Goal: Answer question/provide support: Share knowledge or assist other users

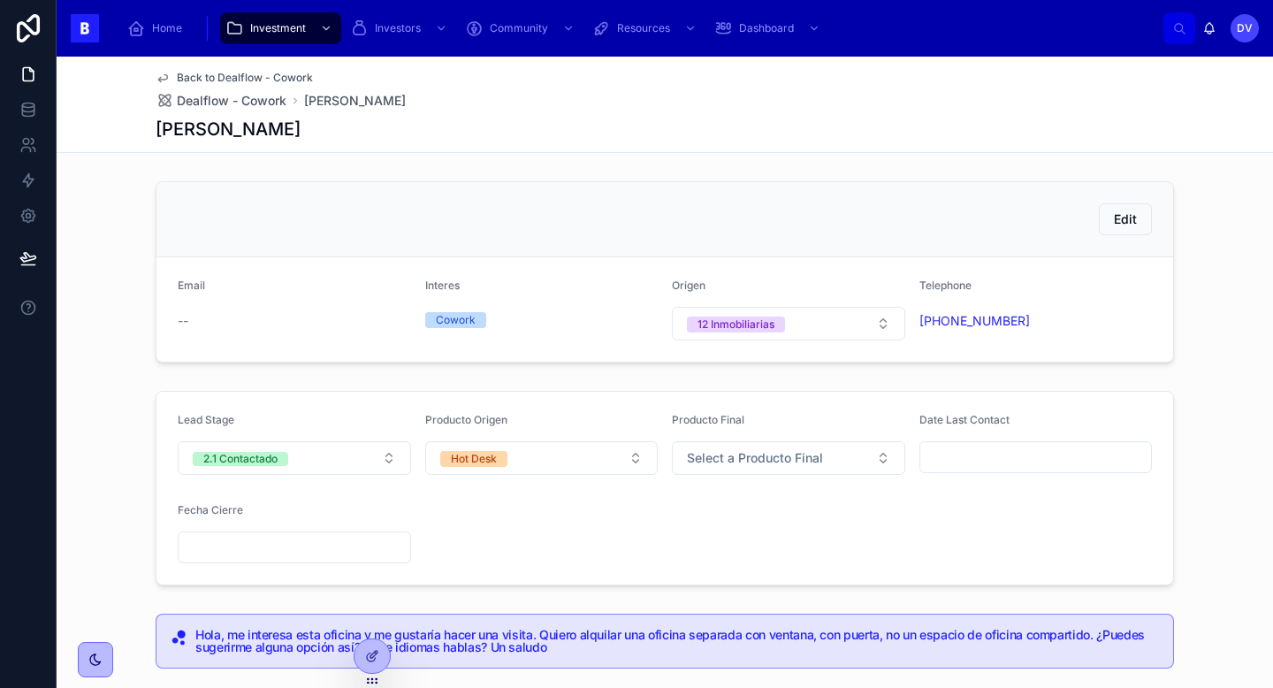
scroll to position [196, 0]
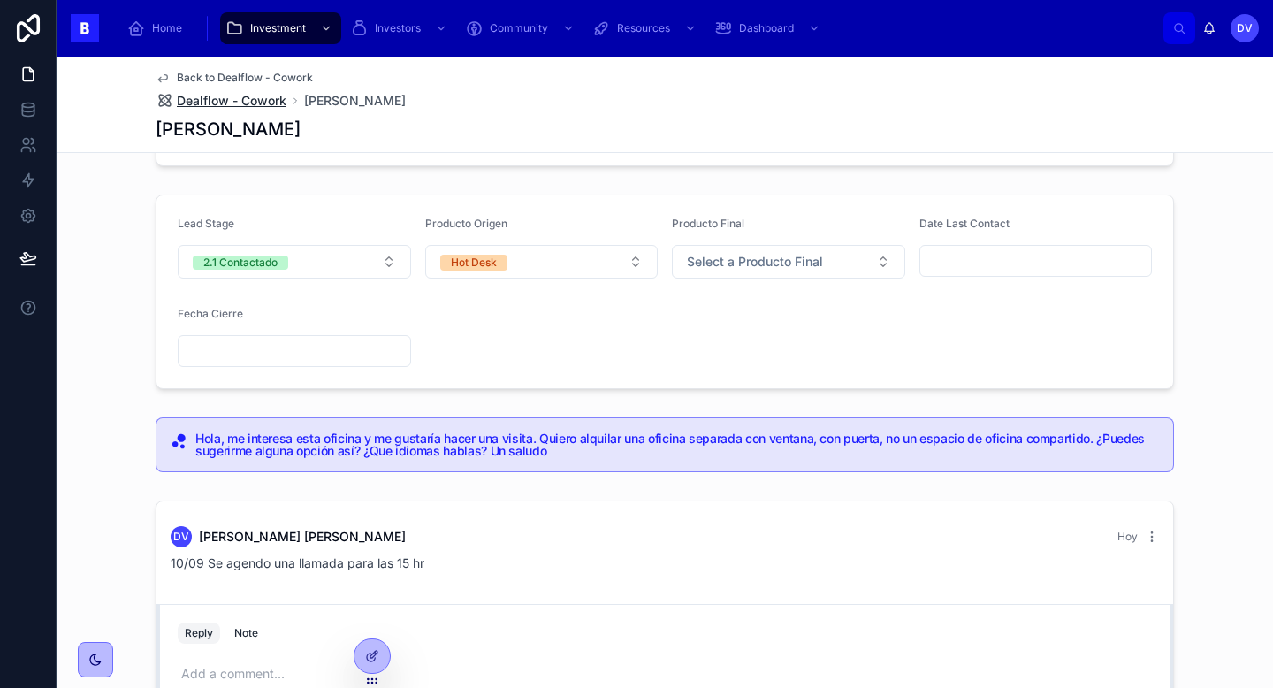
click at [272, 108] on span "Dealflow - Cowork" at bounding box center [232, 101] width 110 height 18
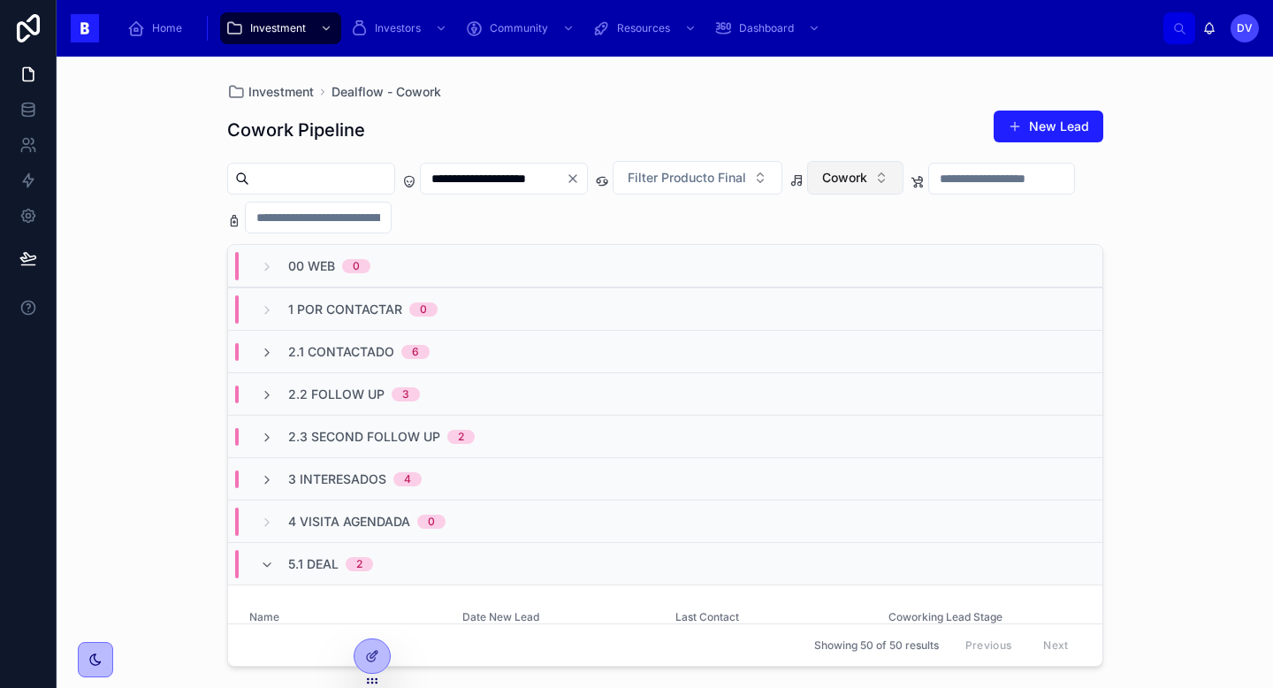
click at [867, 182] on span "Cowork" at bounding box center [844, 178] width 45 height 18
click at [869, 306] on div "Eventos" at bounding box center [889, 306] width 212 height 28
click at [393, 403] on div "2.2 Follow Up 4" at bounding box center [665, 393] width 874 height 42
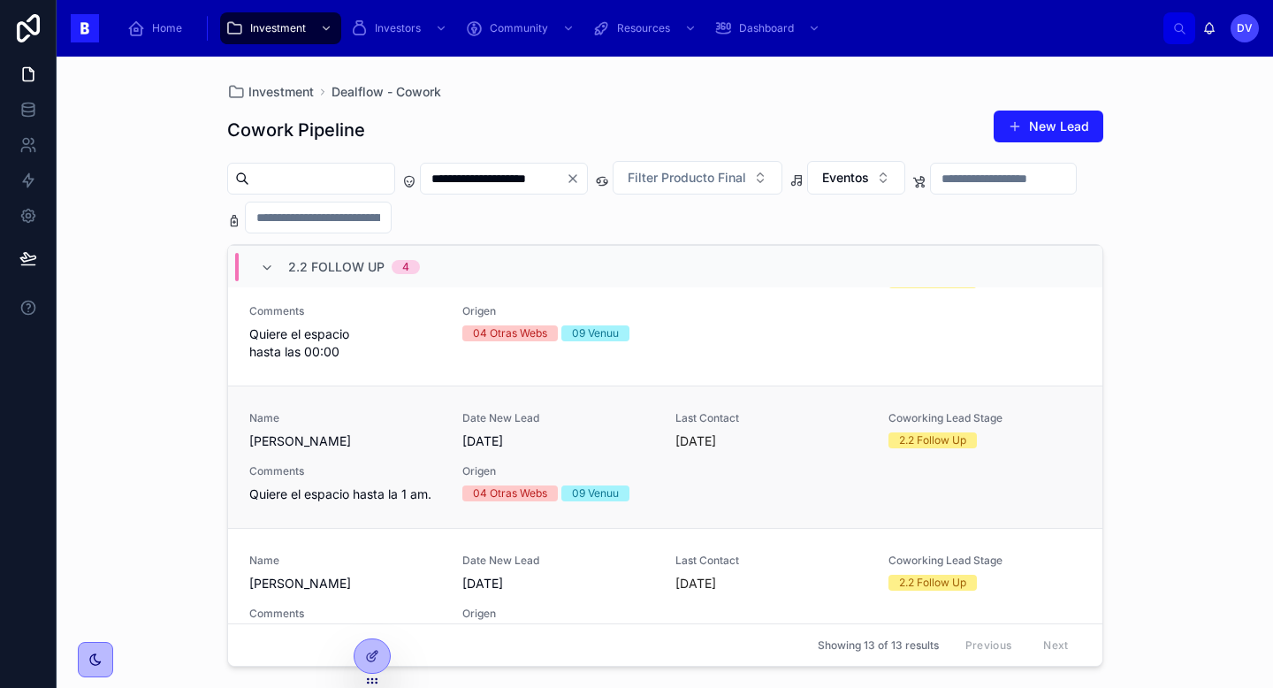
scroll to position [492, 0]
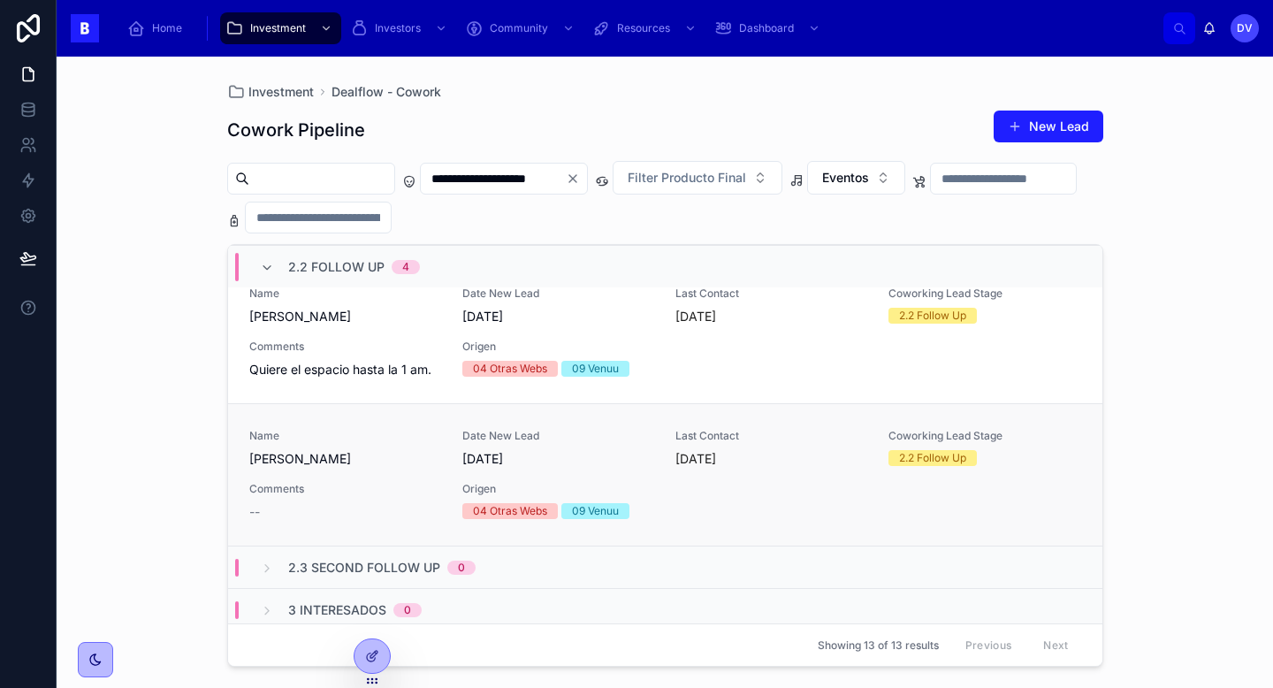
click at [412, 485] on span "Comments" at bounding box center [345, 489] width 192 height 14
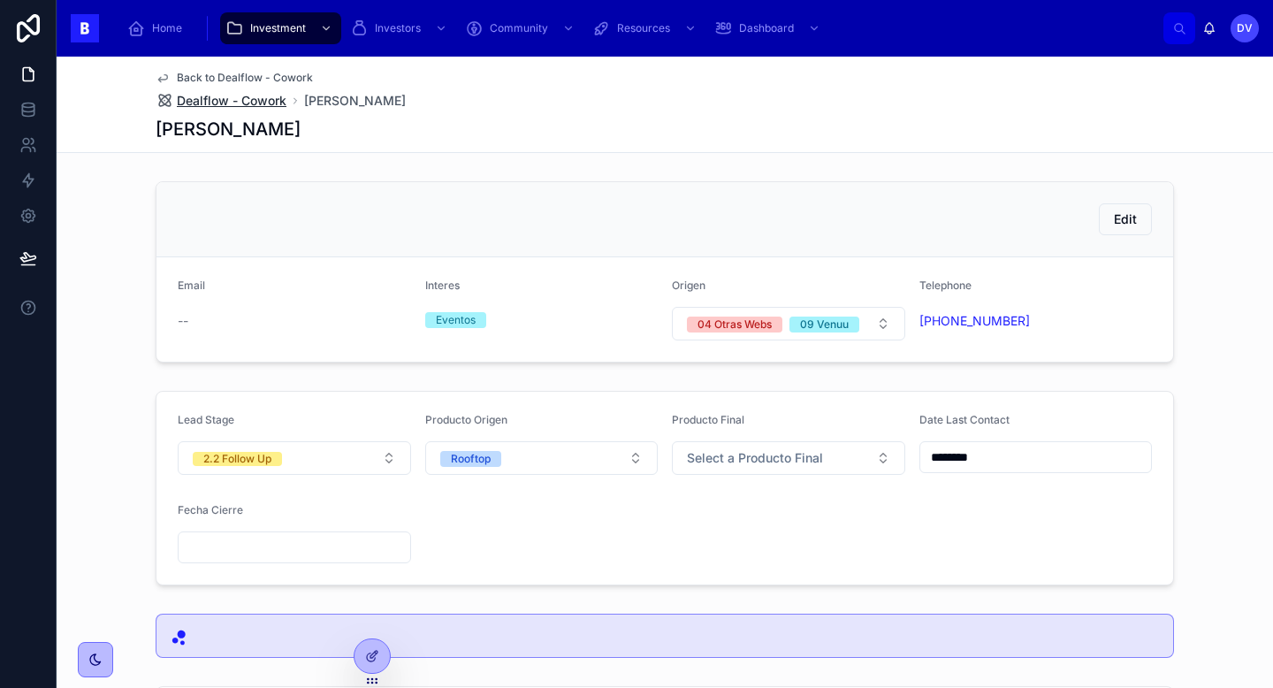
click at [263, 105] on span "Dealflow - Cowork" at bounding box center [232, 101] width 110 height 18
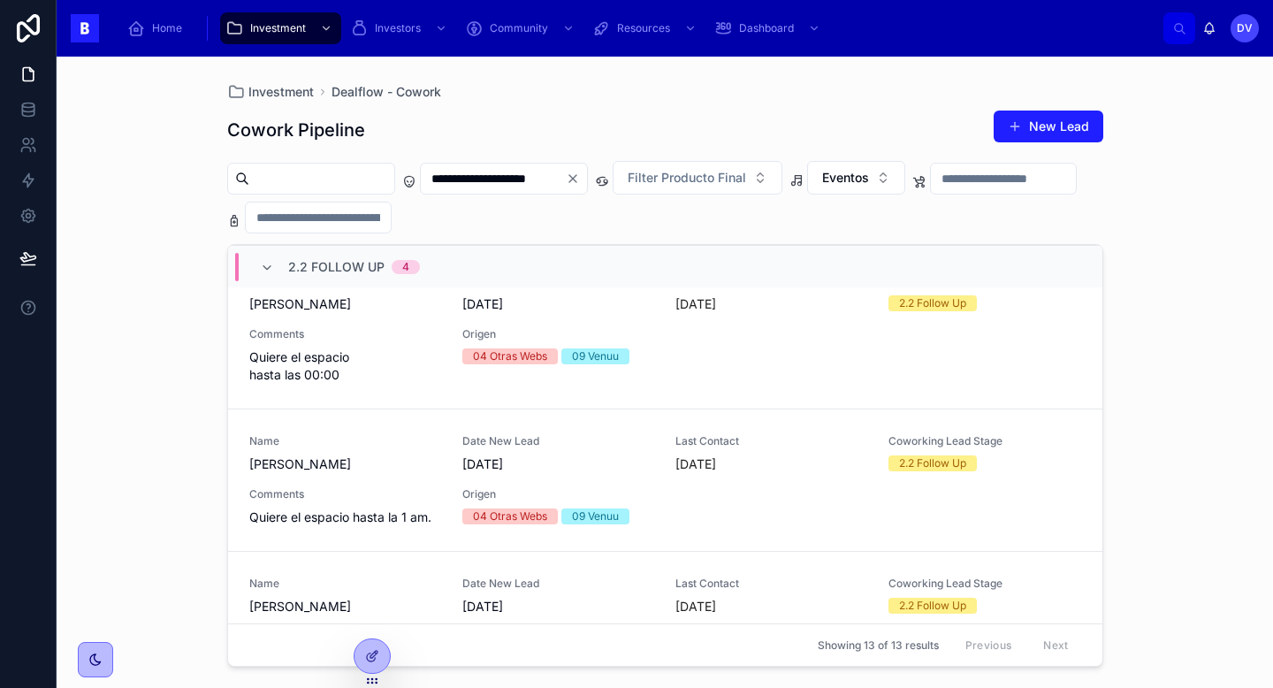
scroll to position [342, 0]
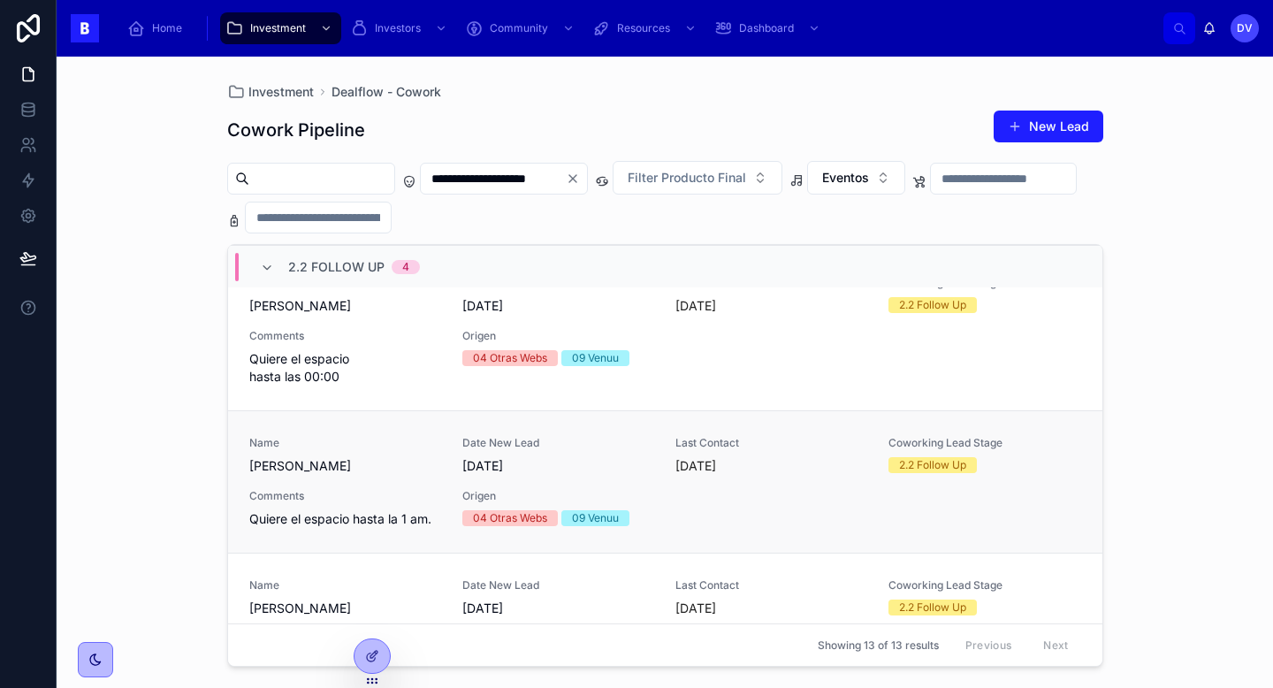
click at [416, 507] on div "Comments Quiere el espacio hasta la 1 am." at bounding box center [345, 508] width 192 height 39
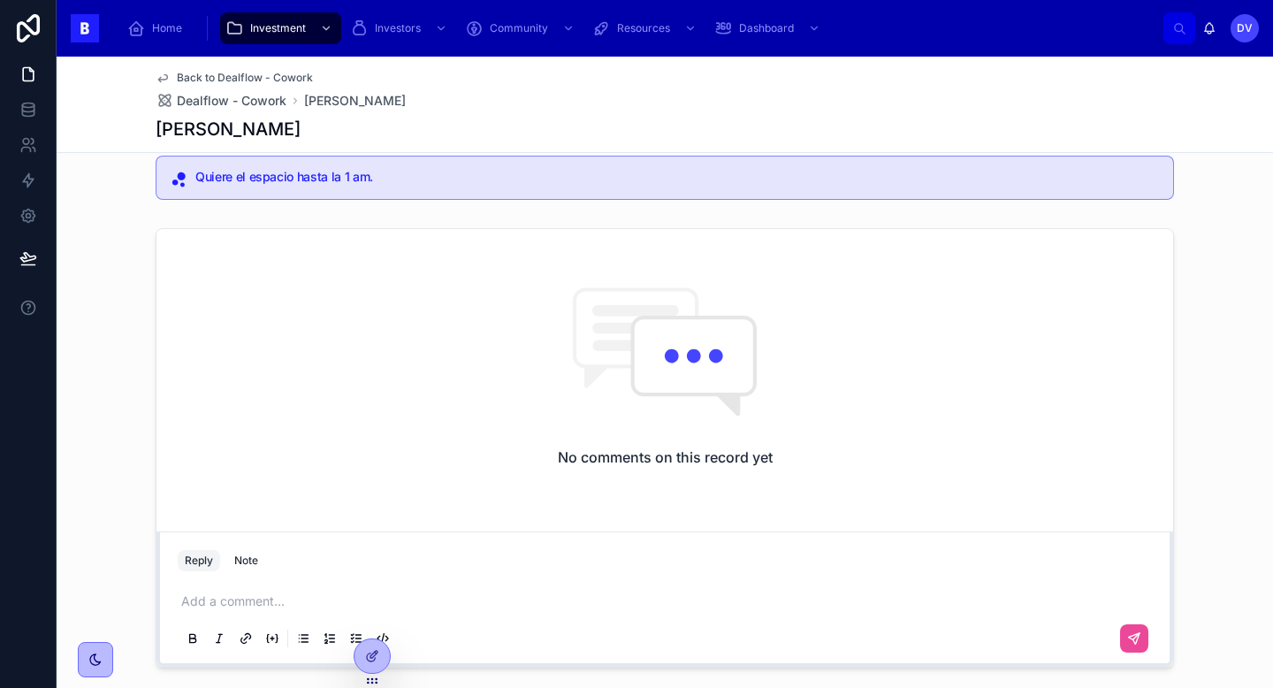
scroll to position [457, 0]
click at [184, 605] on p at bounding box center [668, 602] width 974 height 18
click at [1133, 640] on icon at bounding box center [1134, 639] width 11 height 11
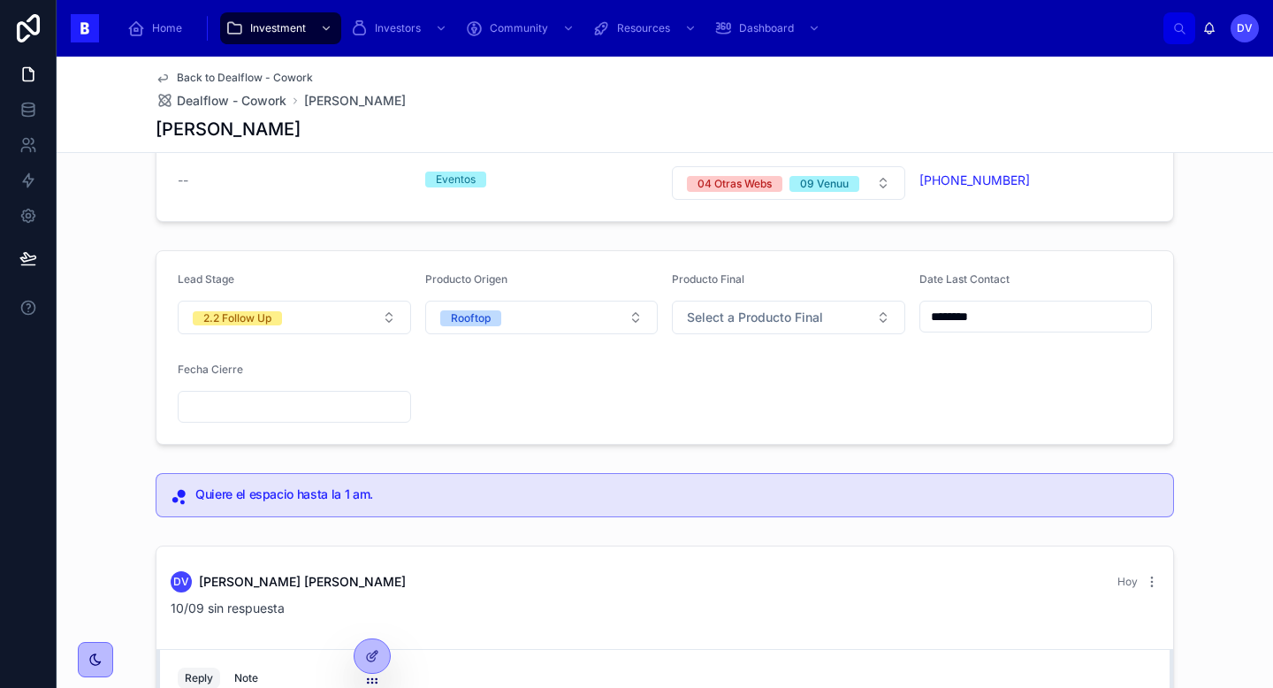
scroll to position [138, 0]
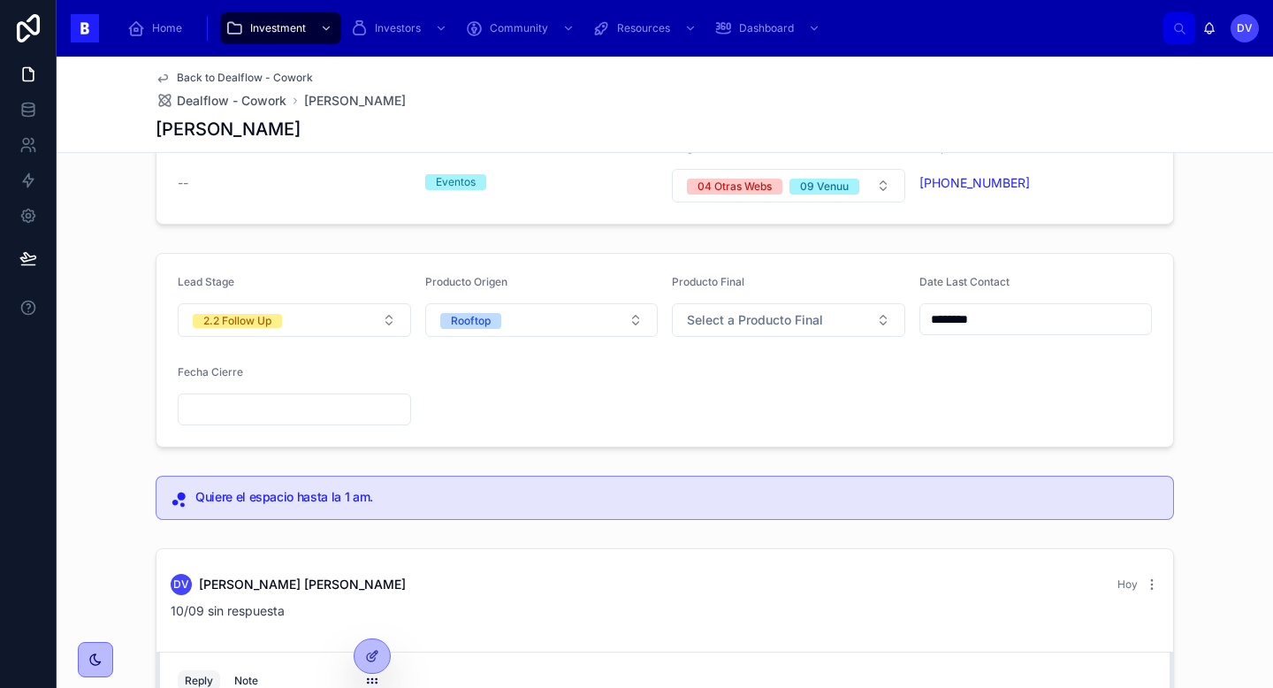
click at [1004, 322] on input "********" at bounding box center [1036, 319] width 232 height 25
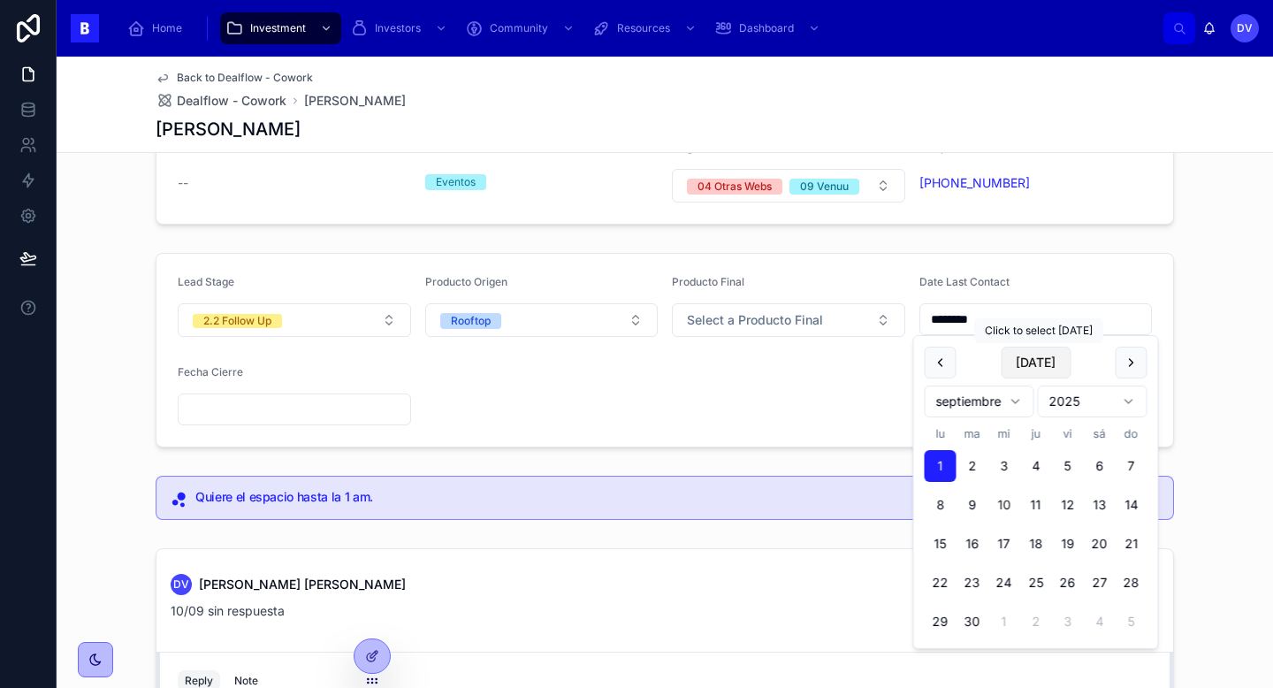
click at [1048, 366] on button "[DATE]" at bounding box center [1036, 363] width 70 height 32
type input "*********"
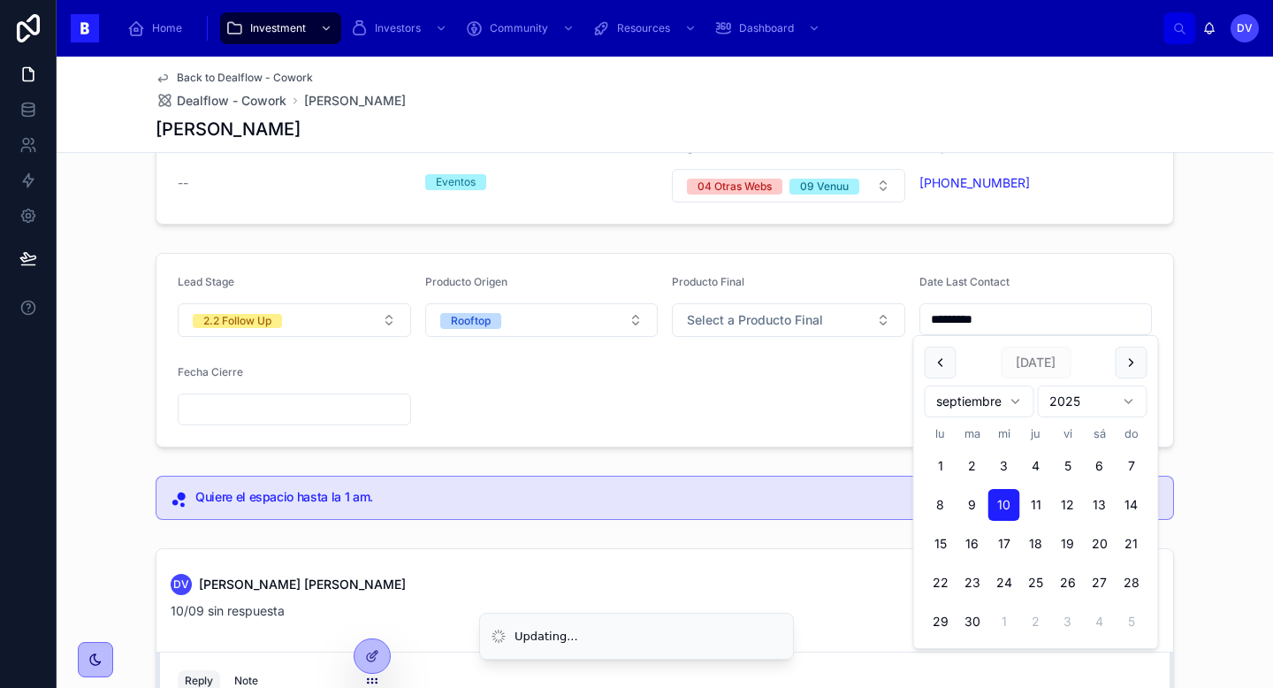
click at [340, 416] on input "text" at bounding box center [295, 409] width 232 height 25
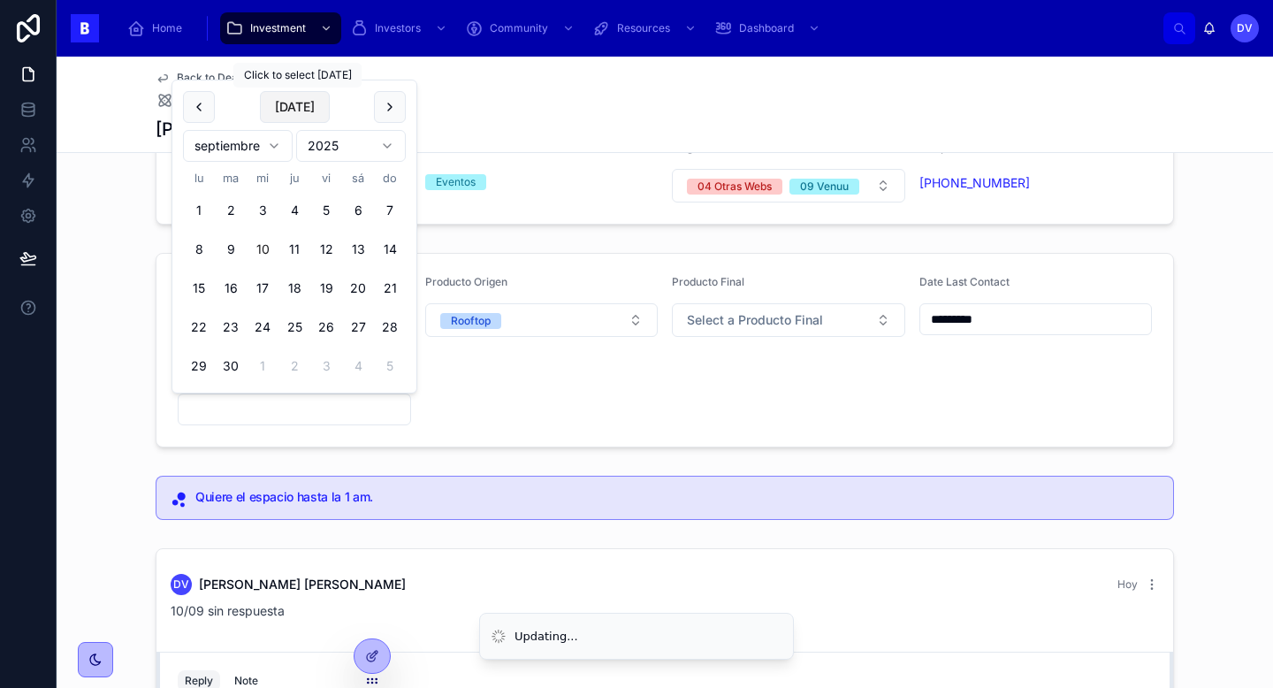
click at [303, 102] on button "[DATE]" at bounding box center [295, 107] width 70 height 32
type input "*********"
click at [520, 419] on form "Lead Stage 2.2 Follow Up Producto Origen Rooftop Producto Final Select a Produc…" at bounding box center [665, 350] width 1017 height 193
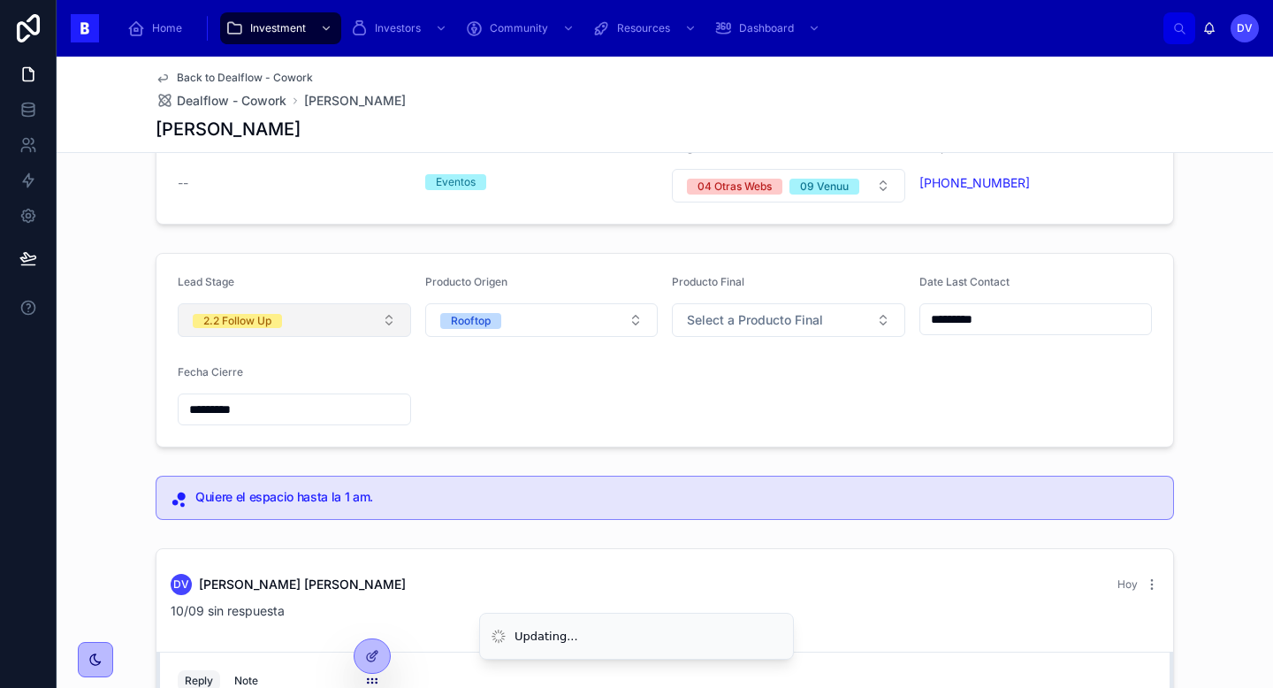
click at [385, 321] on button "2.2 Follow Up" at bounding box center [294, 320] width 233 height 34
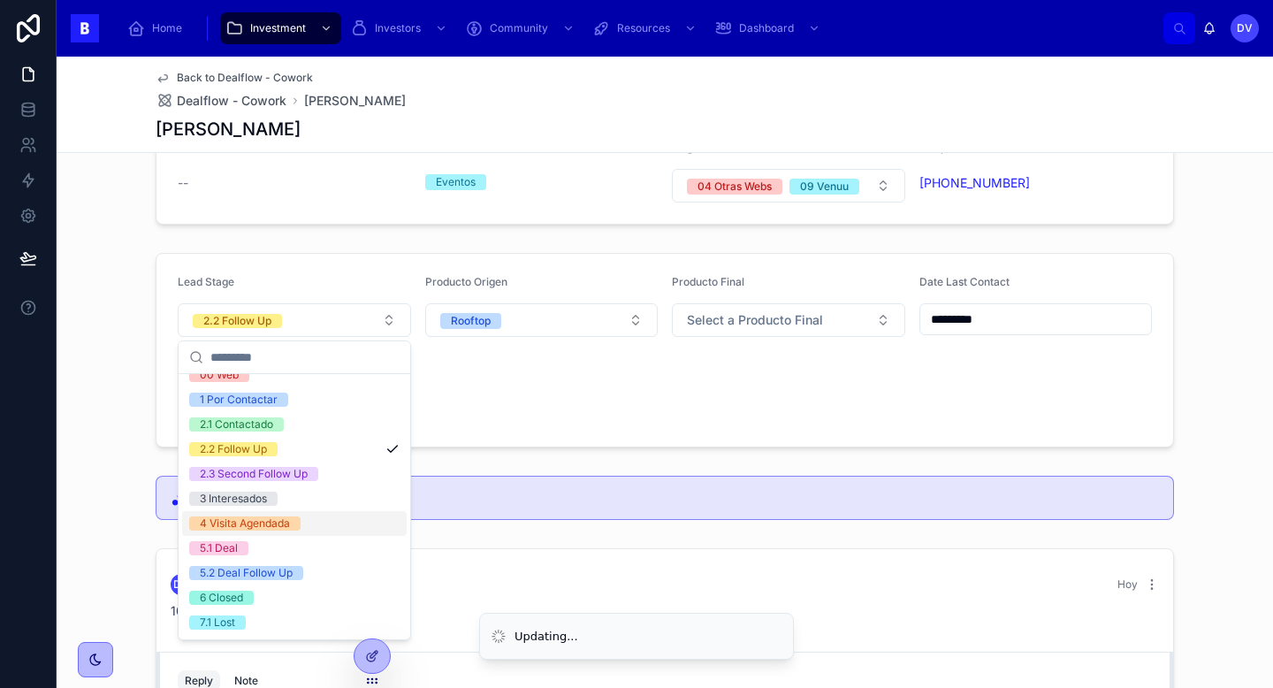
scroll to position [58, 0]
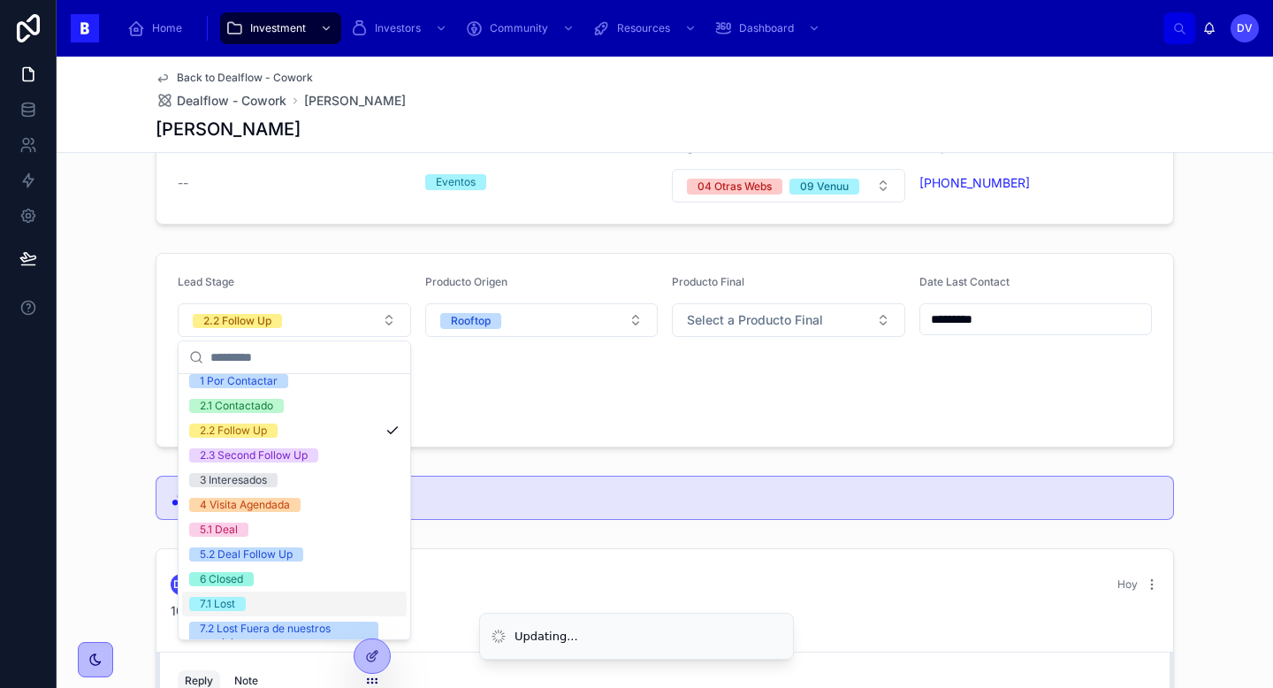
click at [304, 612] on div "7.1 Lost" at bounding box center [294, 604] width 225 height 25
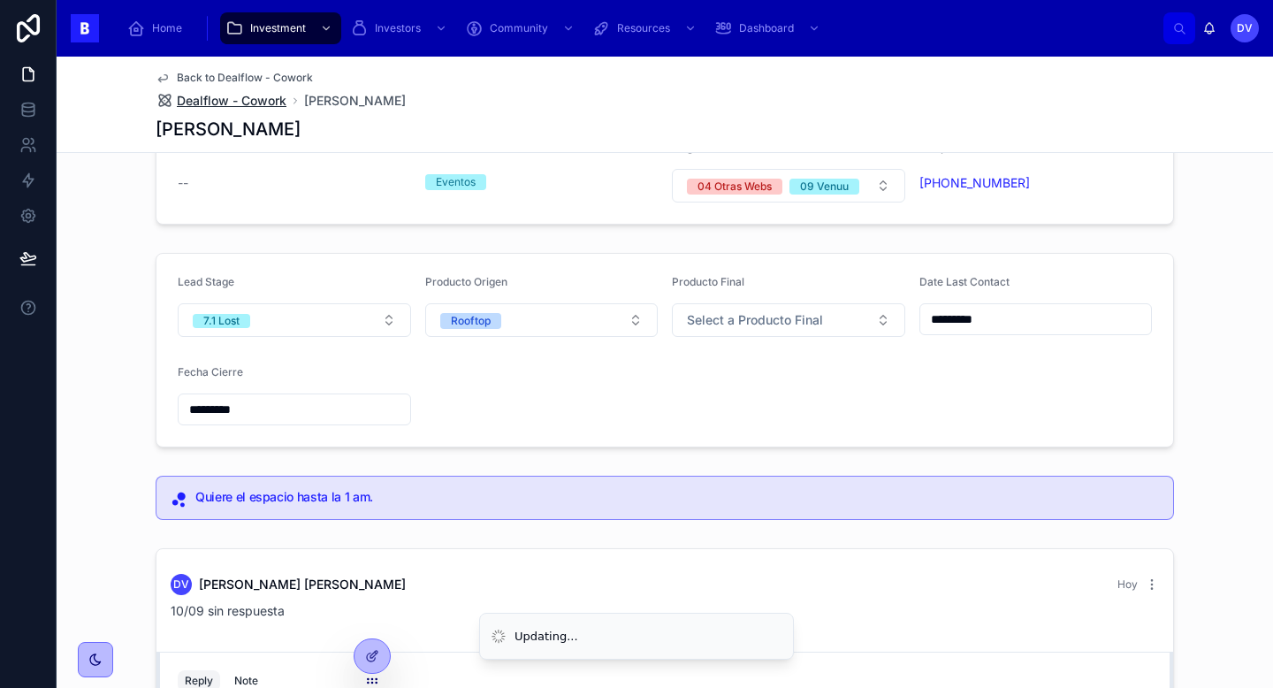
click at [261, 101] on span "Dealflow - Cowork" at bounding box center [232, 101] width 110 height 18
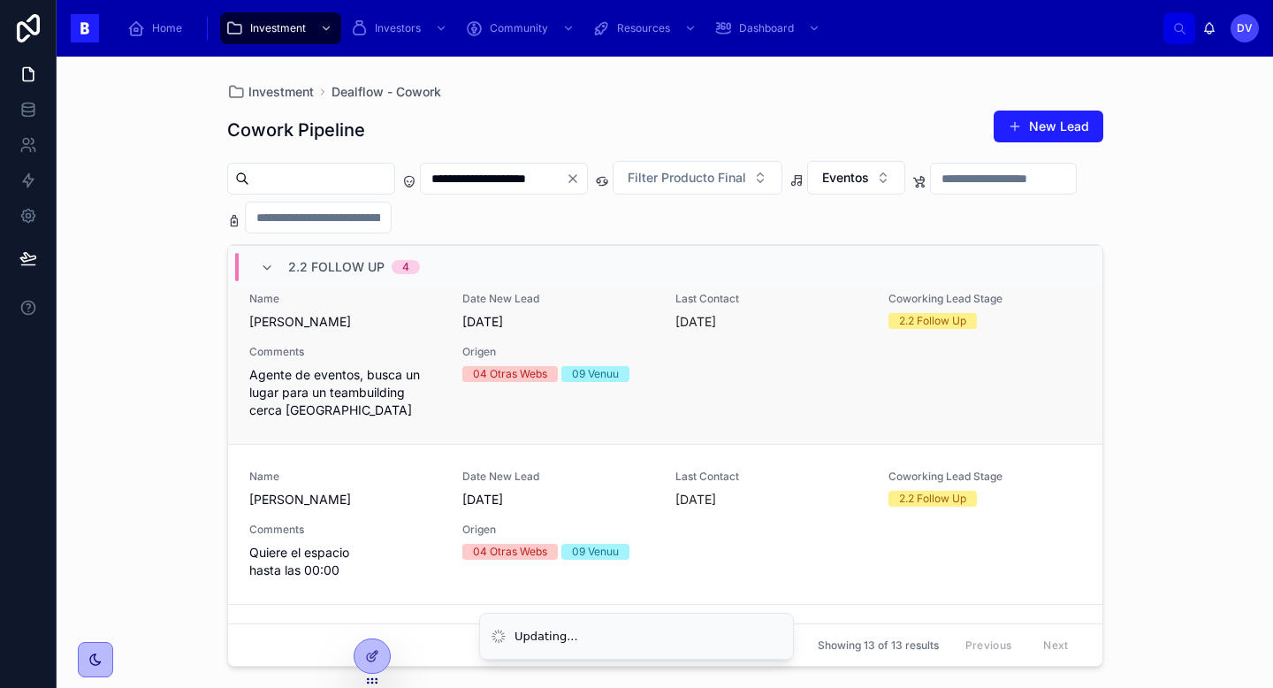
scroll to position [151, 0]
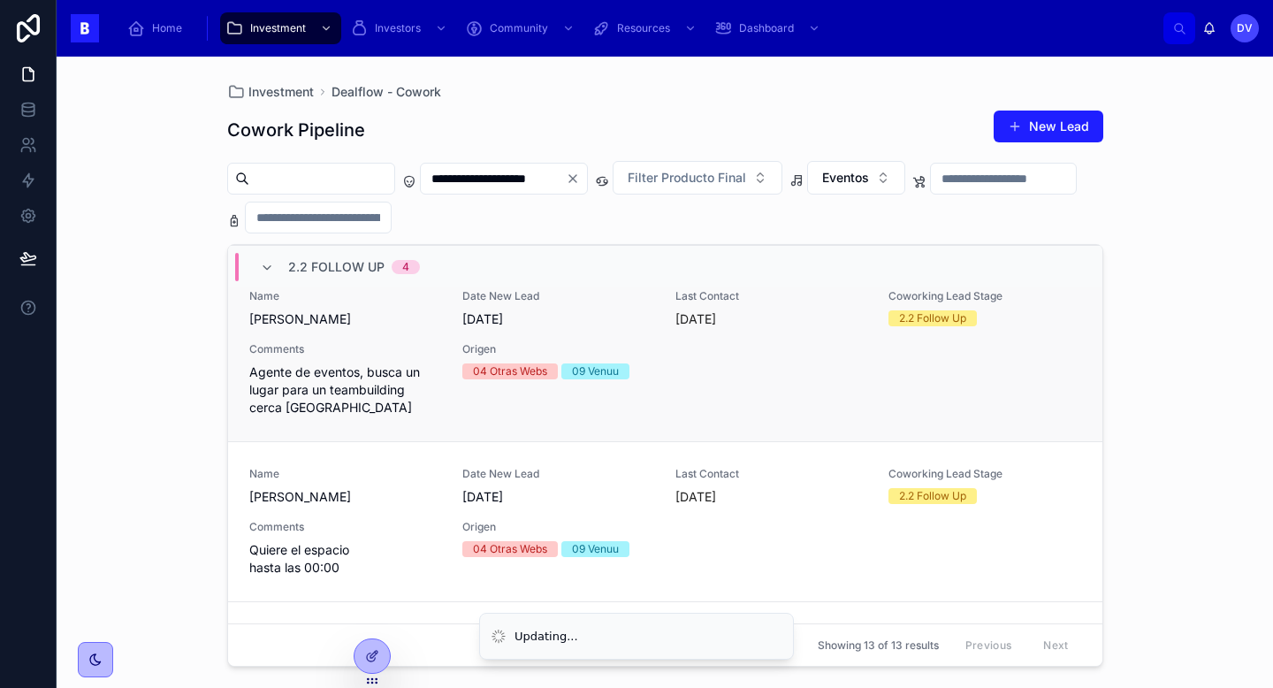
click at [429, 400] on span "Agente de eventos, busca un lugar para un teambuilding cerca [GEOGRAPHIC_DATA]" at bounding box center [345, 389] width 192 height 53
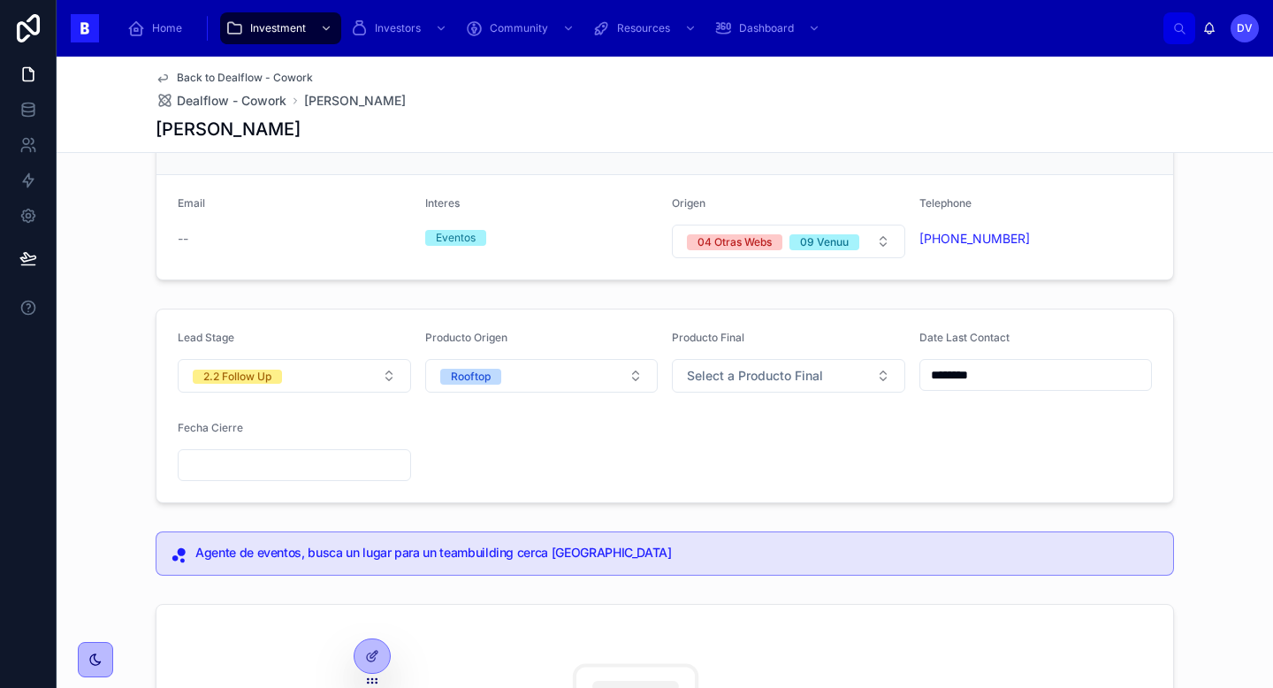
scroll to position [90, 0]
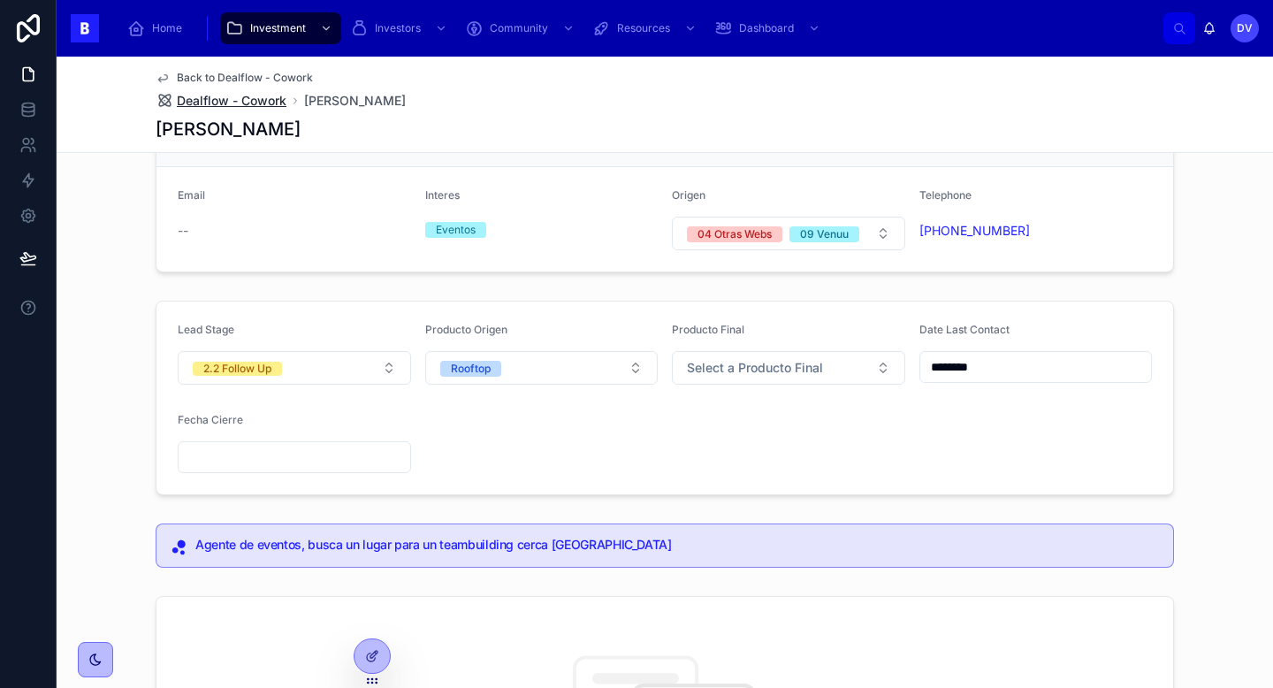
click at [278, 103] on span "Dealflow - Cowork" at bounding box center [232, 101] width 110 height 18
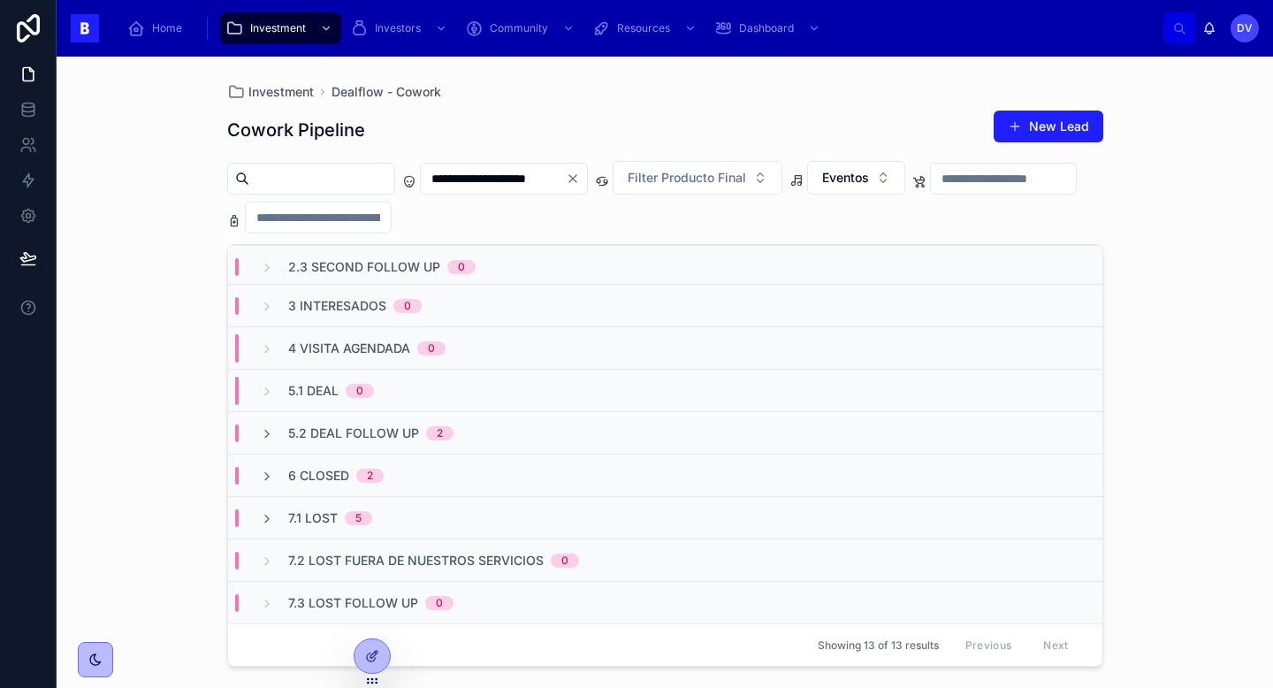
scroll to position [649, 0]
click at [413, 522] on div "7.1 Lost 5" at bounding box center [665, 521] width 874 height 42
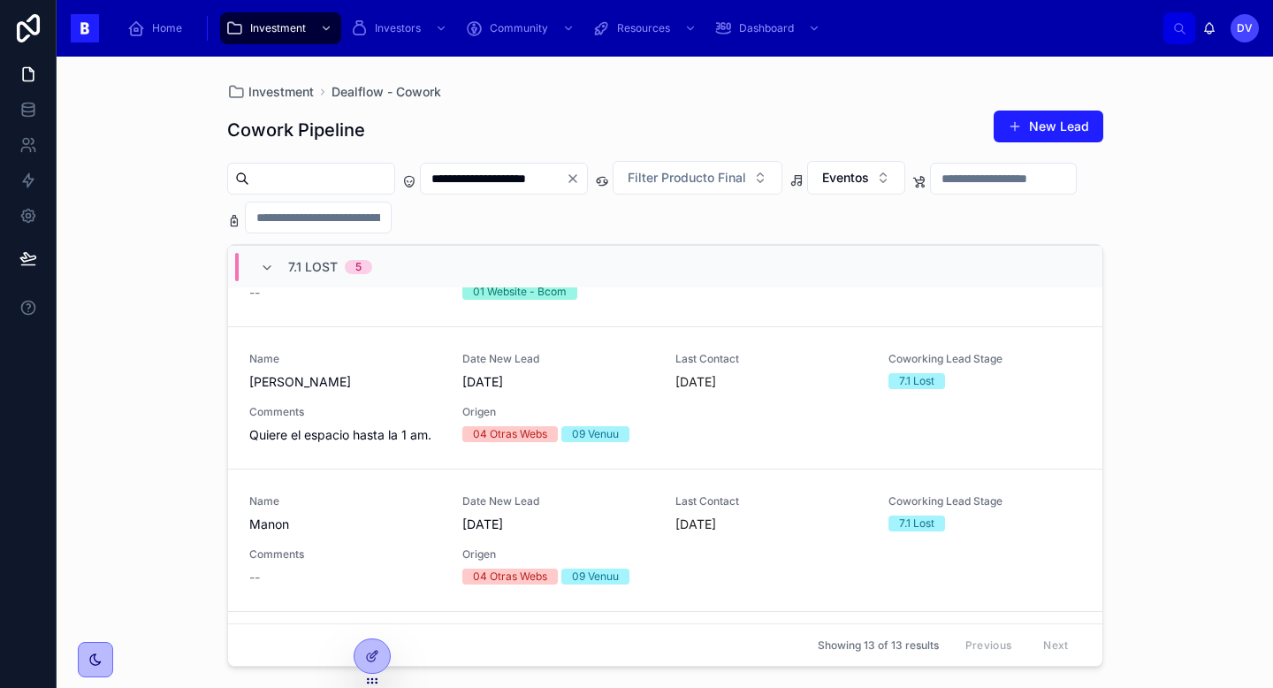
scroll to position [1033, 0]
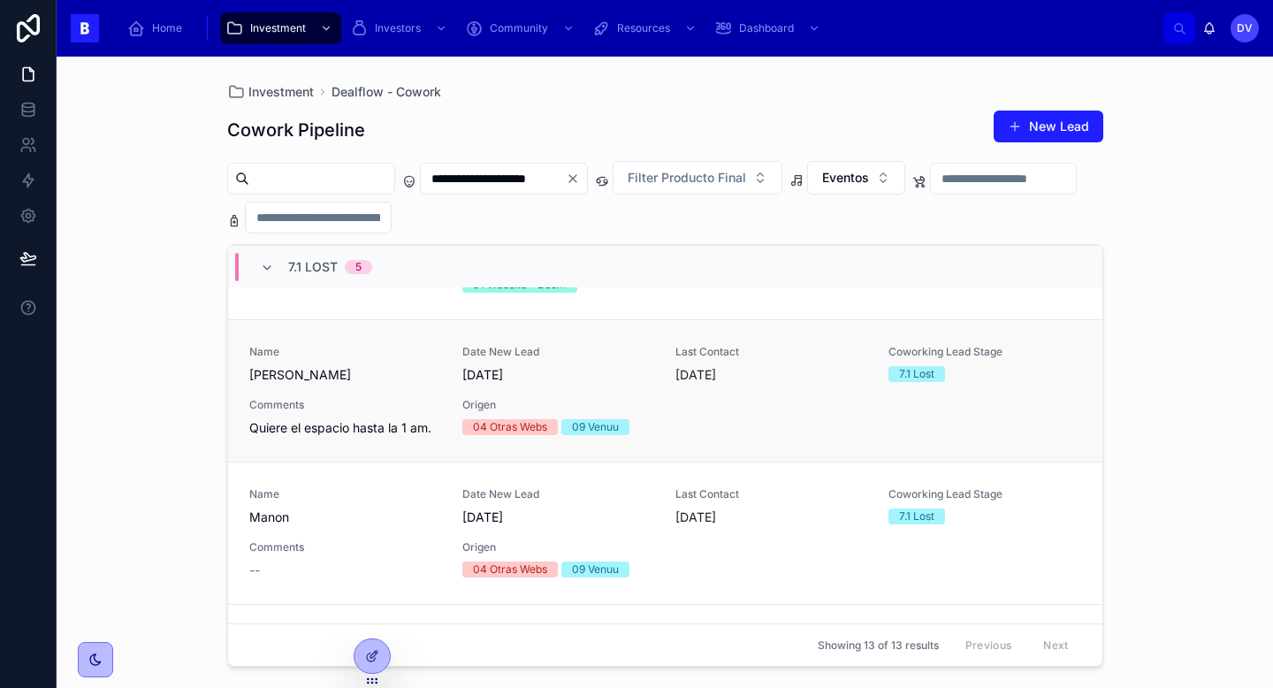
click at [417, 398] on span "Comments" at bounding box center [345, 405] width 192 height 14
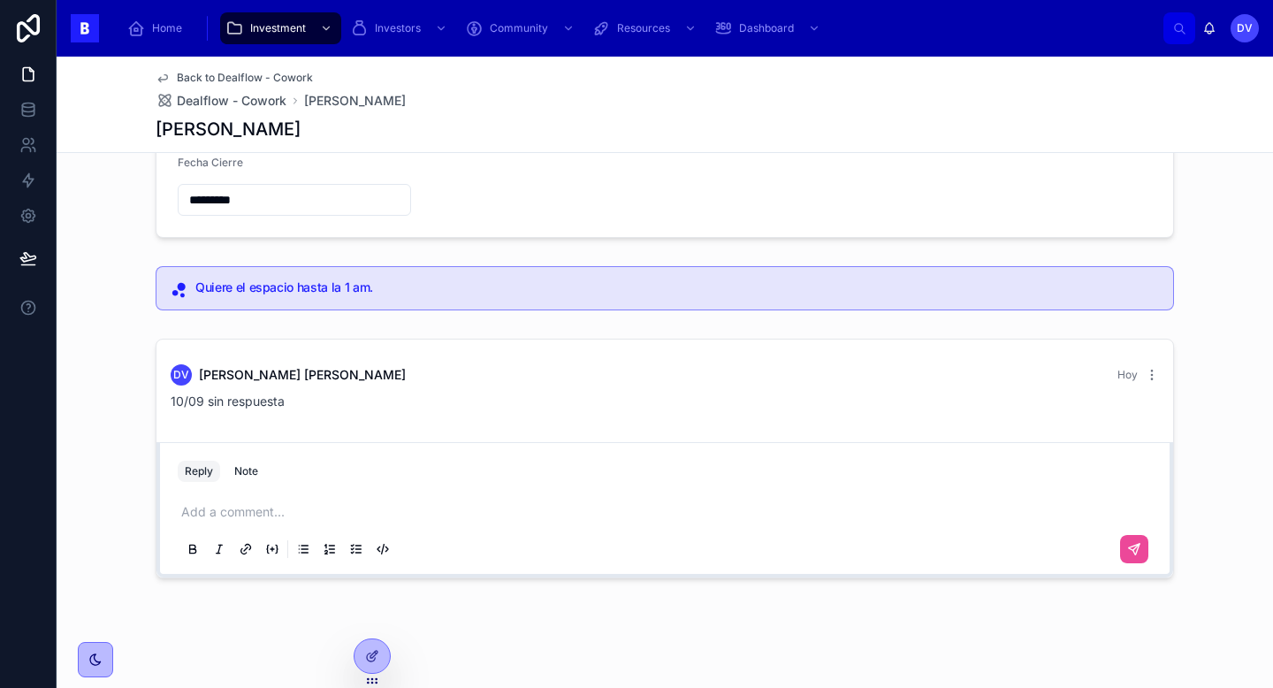
scroll to position [358, 0]
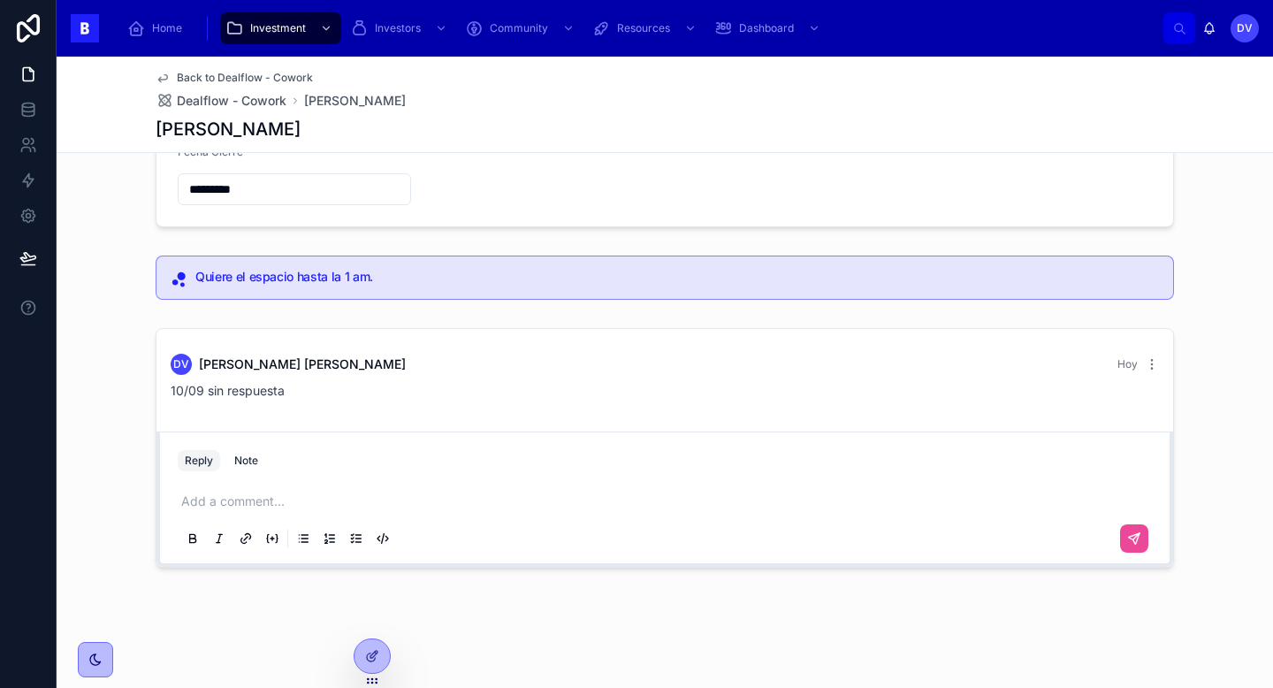
click at [242, 500] on p at bounding box center [668, 501] width 974 height 18
click at [1133, 536] on icon at bounding box center [1134, 538] width 14 height 14
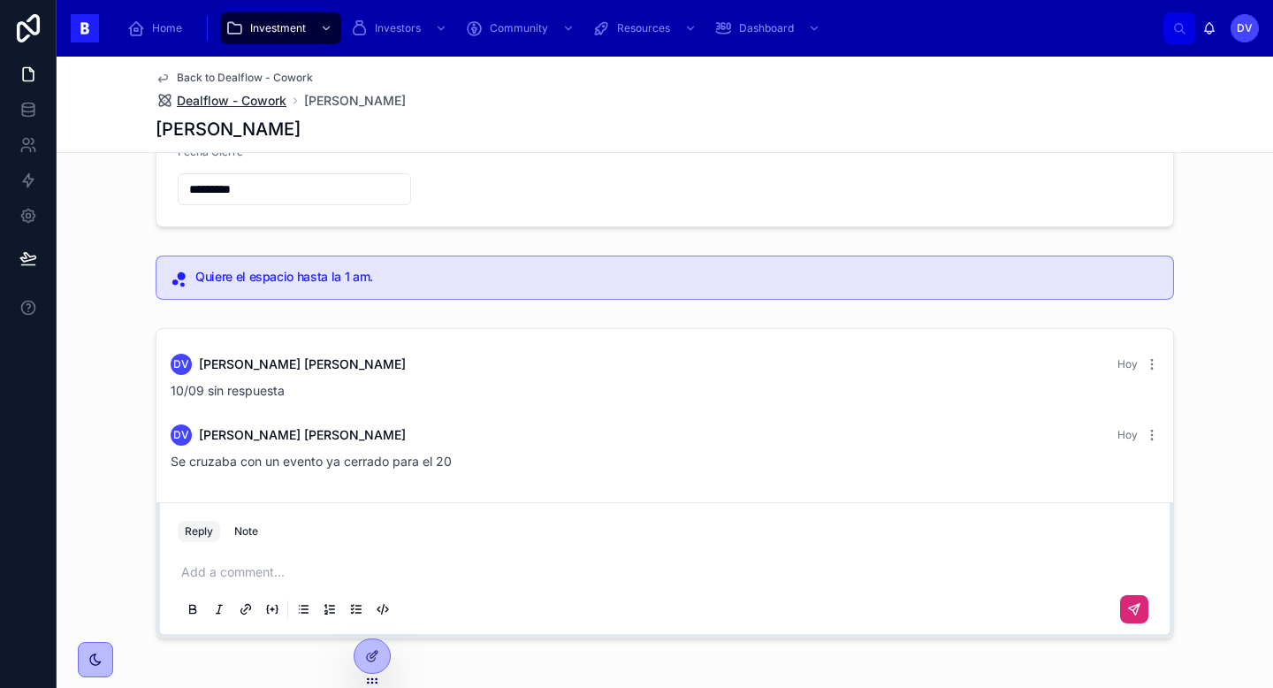
click at [246, 108] on span "Dealflow - Cowork" at bounding box center [232, 101] width 110 height 18
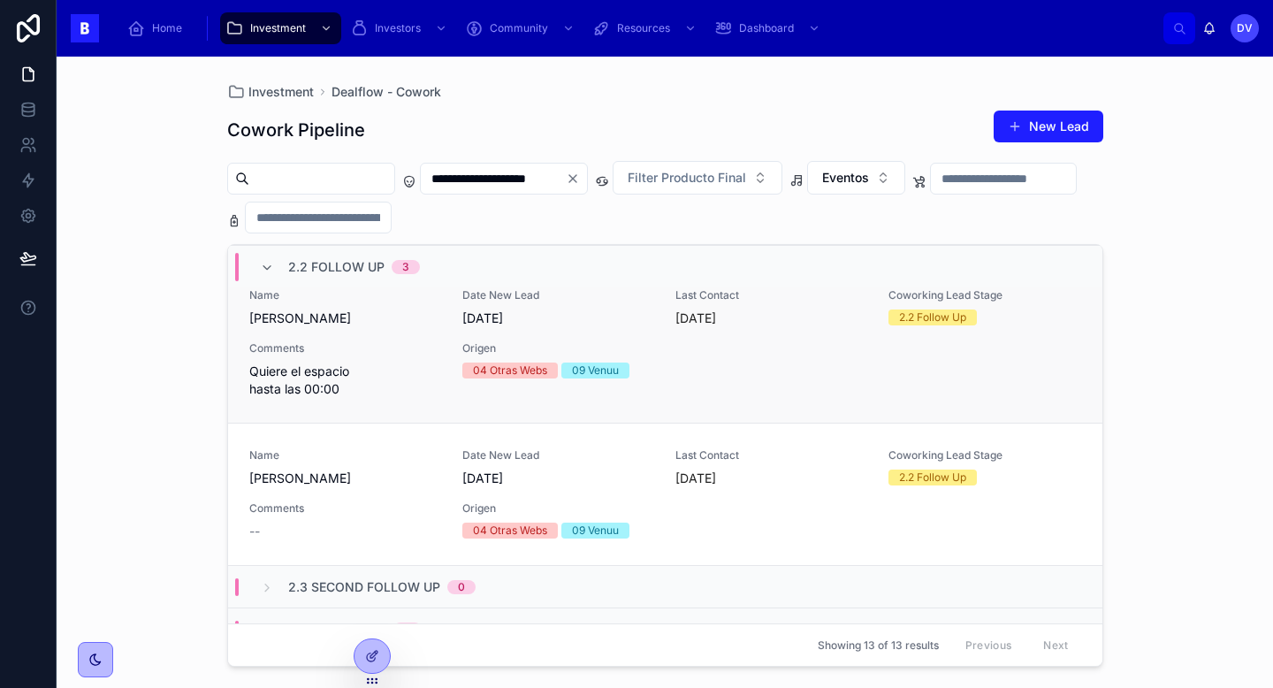
scroll to position [332, 0]
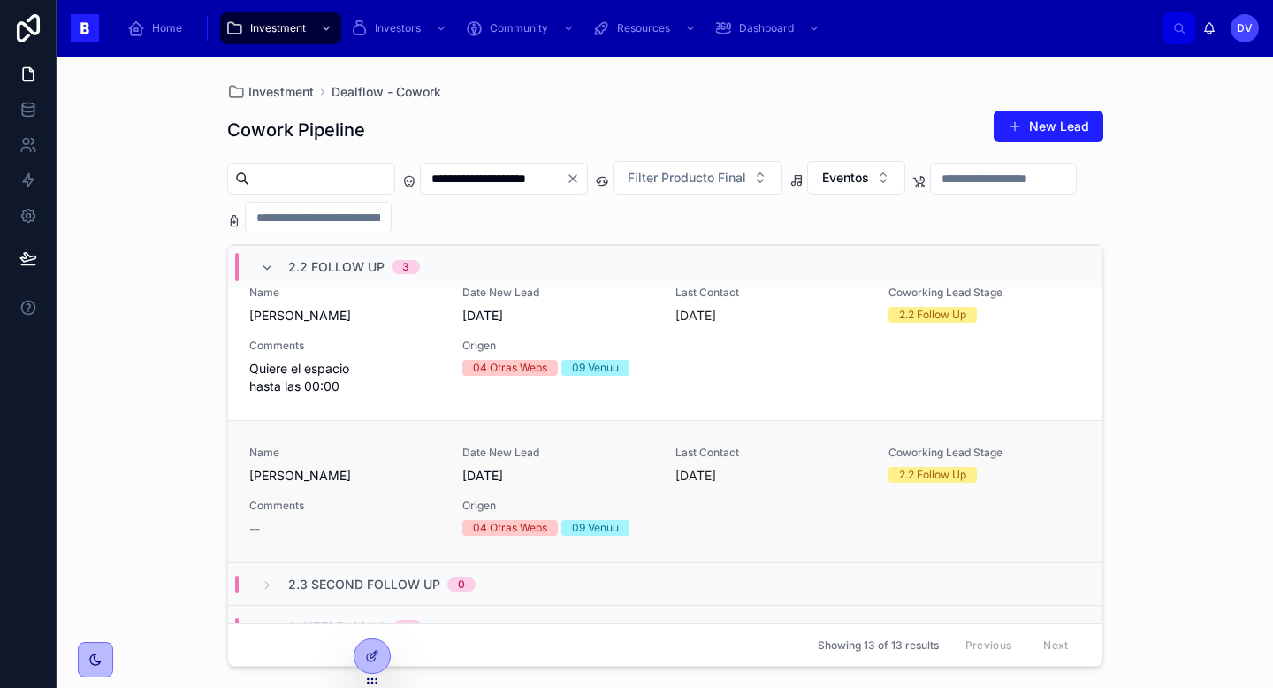
click at [494, 492] on div "Name [PERSON_NAME] Estop Date New Lead [DATE] Last Contact [DATE] Coworking Lea…" at bounding box center [665, 492] width 832 height 92
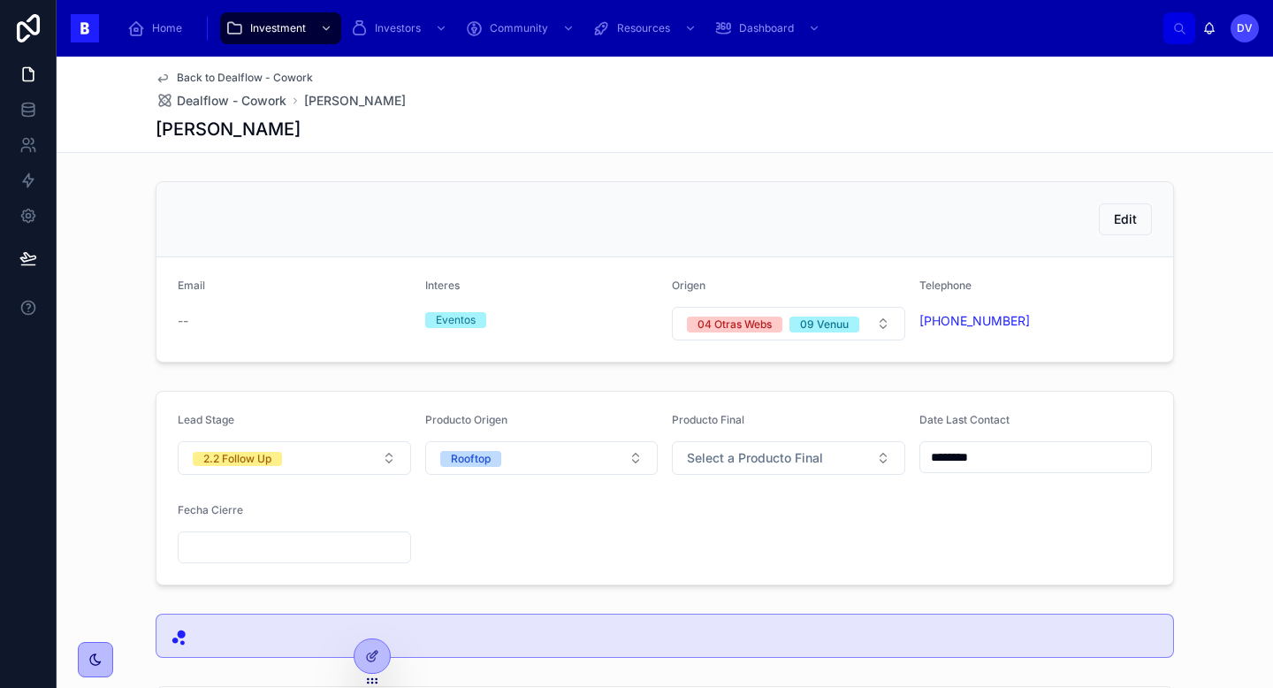
scroll to position [264, 0]
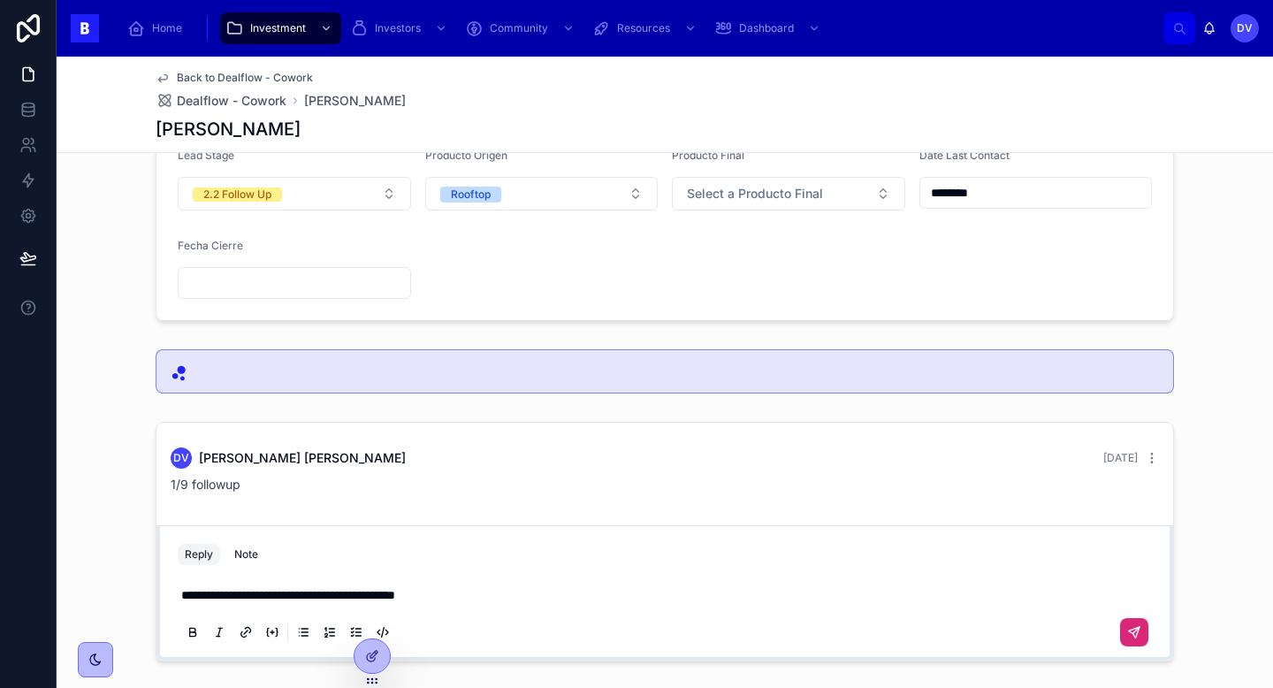
click at [1137, 631] on icon at bounding box center [1134, 632] width 11 height 11
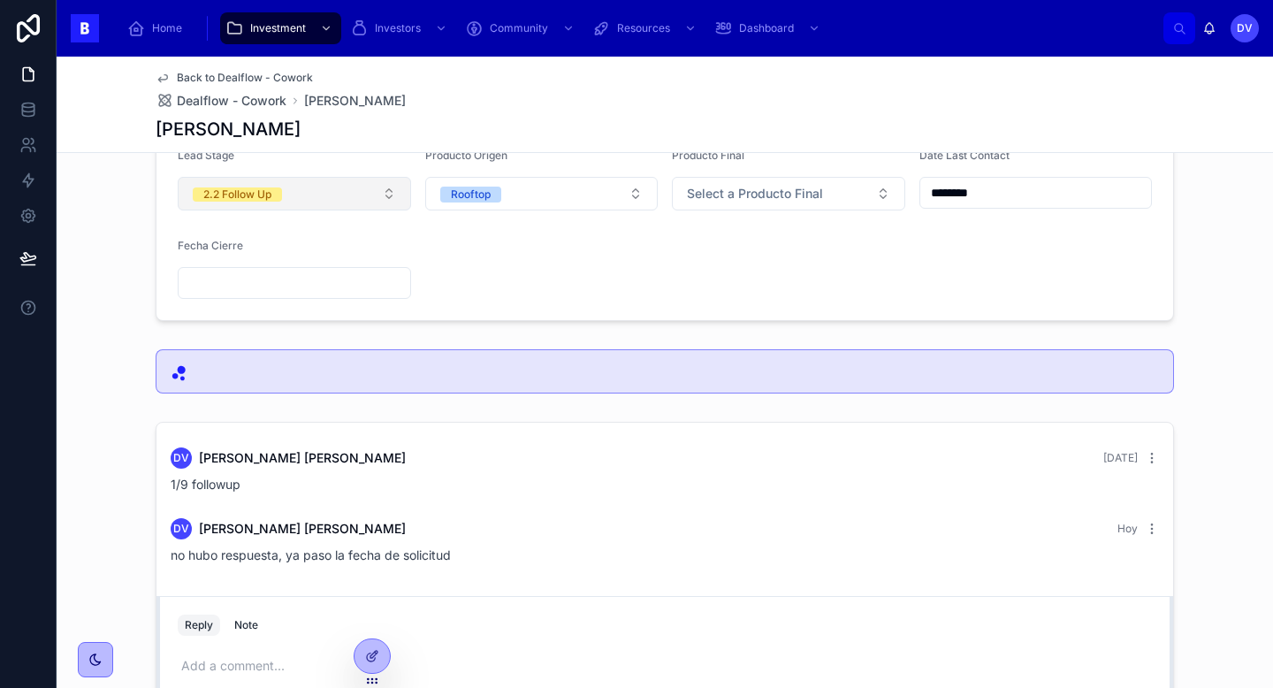
click at [393, 195] on button "2.2 Follow Up" at bounding box center [294, 194] width 233 height 34
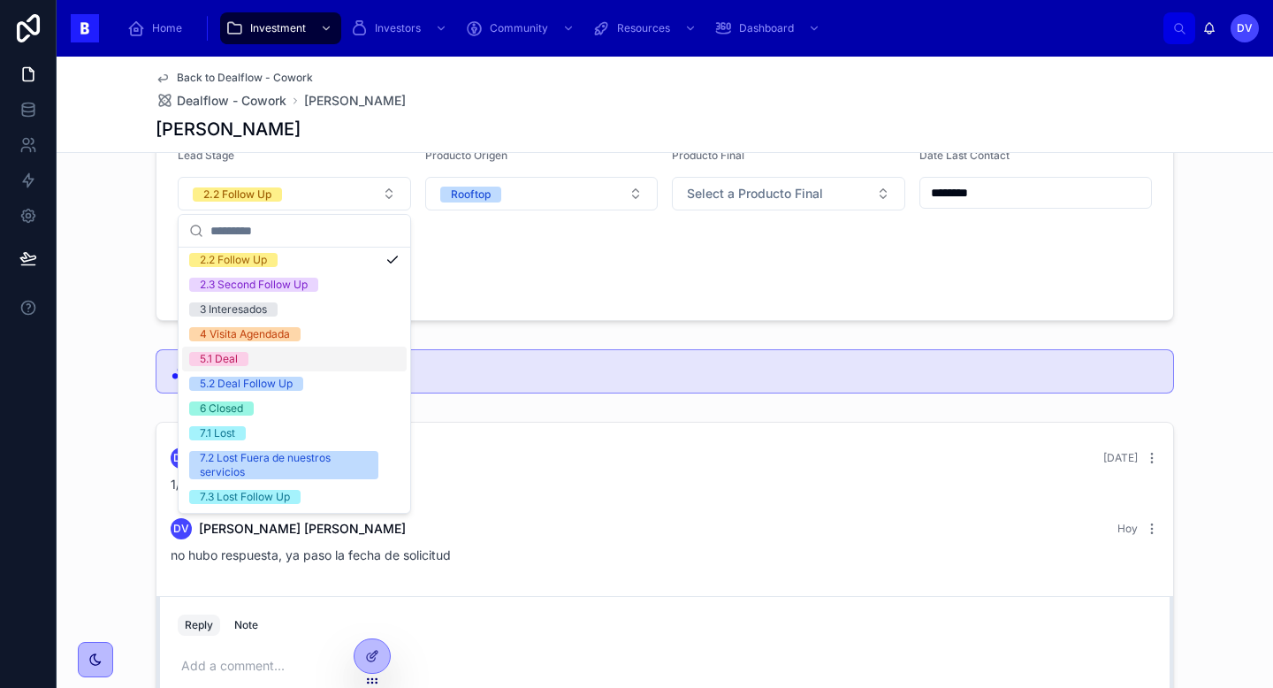
scroll to position [102, 0]
click at [225, 429] on div "7.1 Lost" at bounding box center [217, 434] width 35 height 14
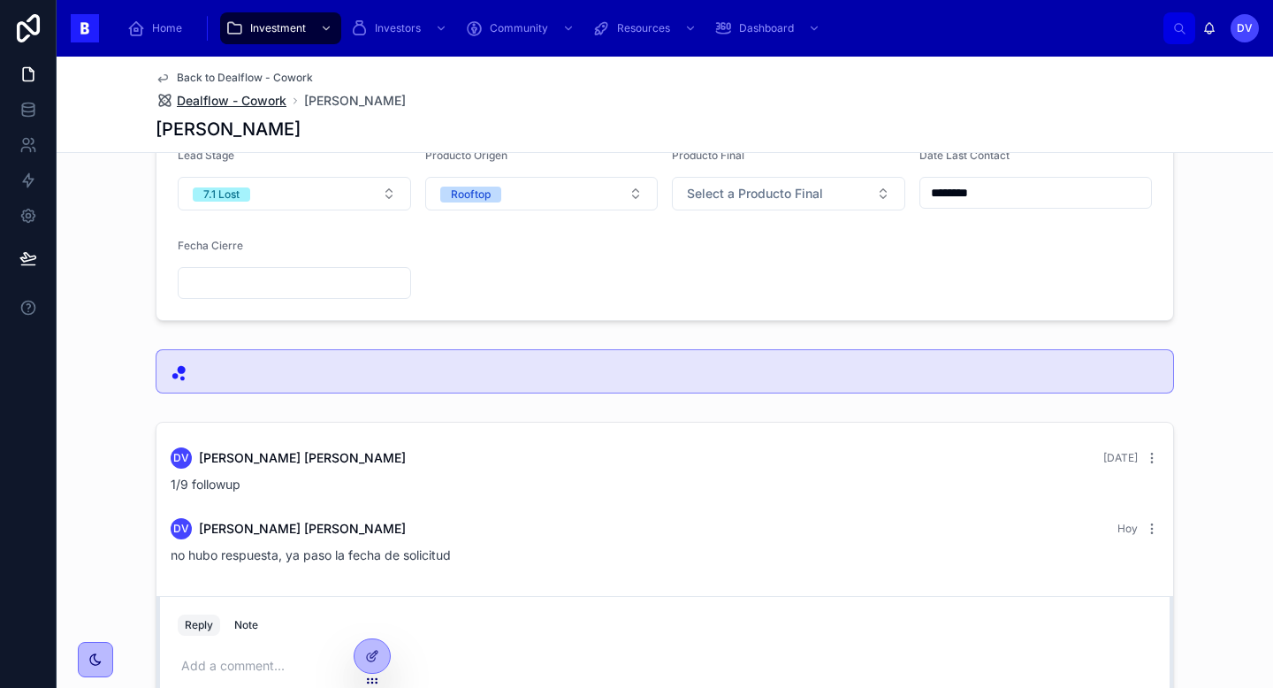
click at [277, 100] on span "Dealflow - Cowork" at bounding box center [232, 101] width 110 height 18
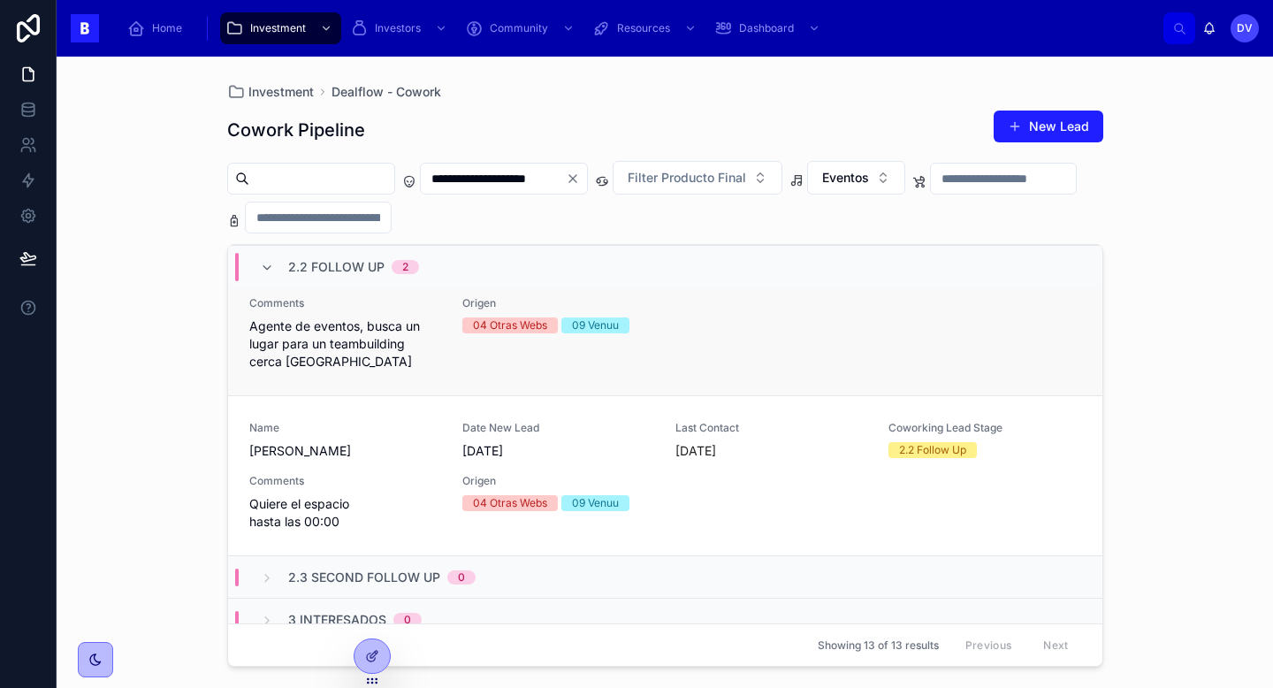
scroll to position [200, 0]
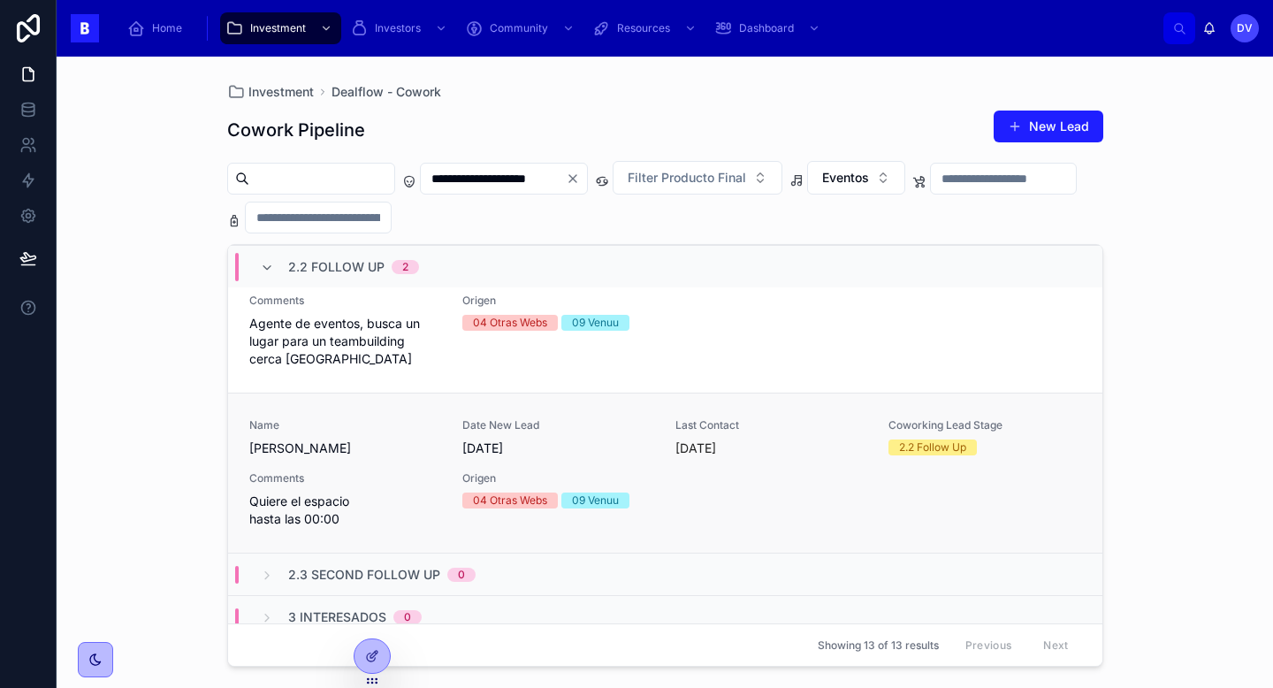
click at [408, 503] on span "Quiere el espacio hasta las 00:00" at bounding box center [345, 509] width 192 height 35
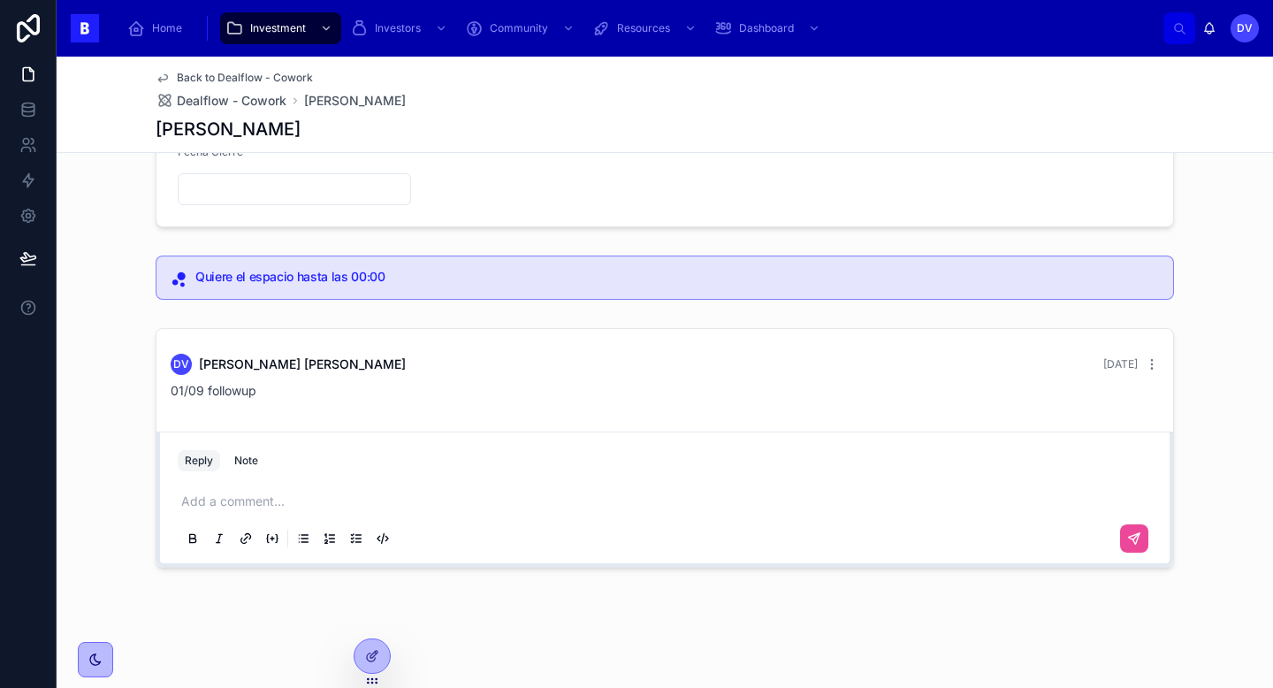
scroll to position [357, 0]
click at [255, 501] on p at bounding box center [668, 502] width 974 height 18
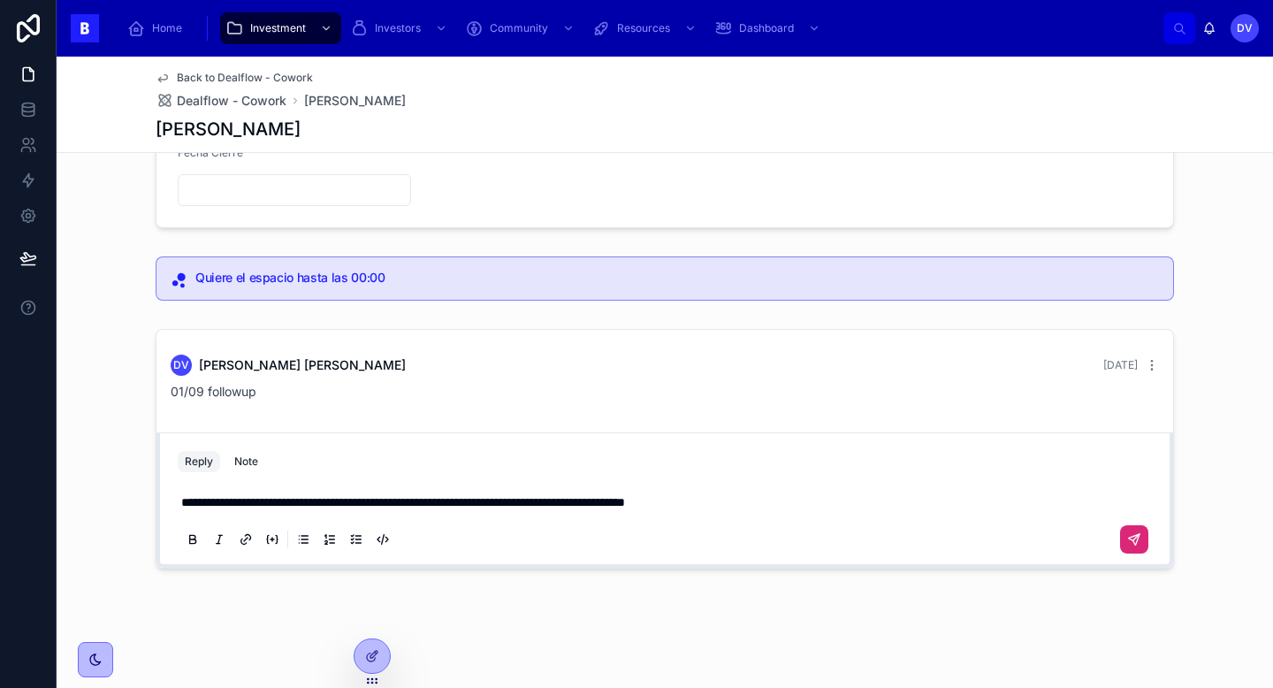
click at [1138, 541] on icon at bounding box center [1134, 539] width 14 height 14
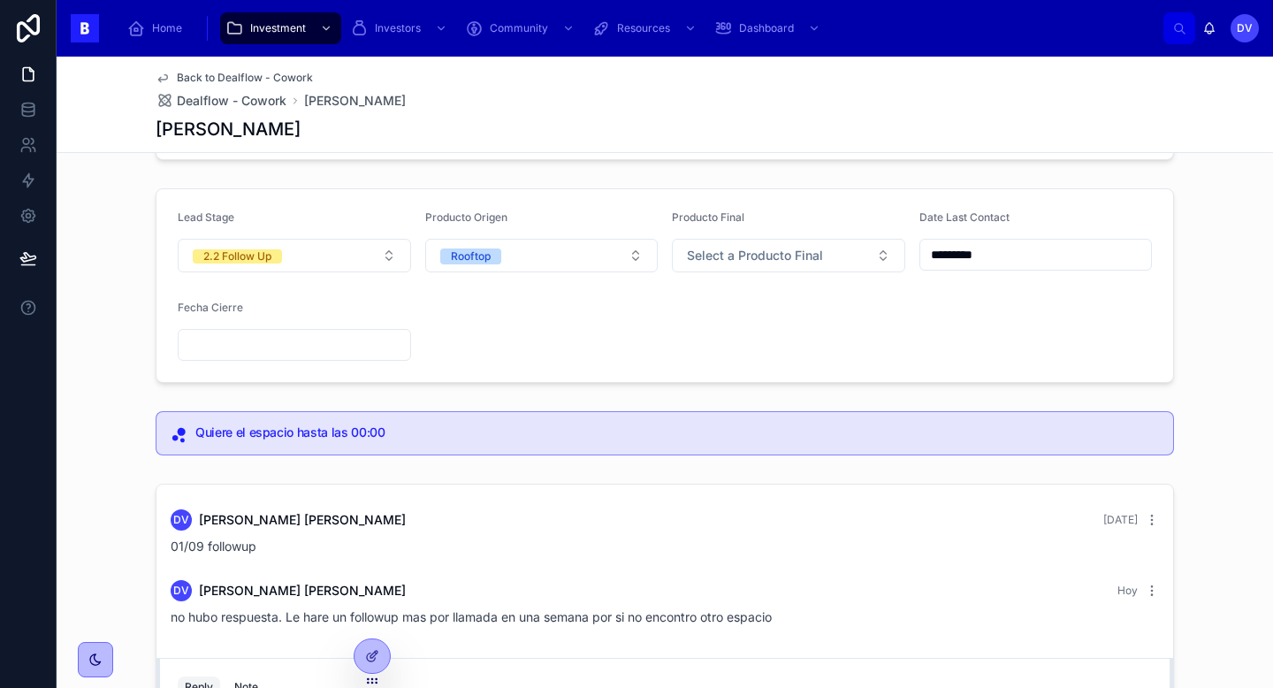
scroll to position [198, 0]
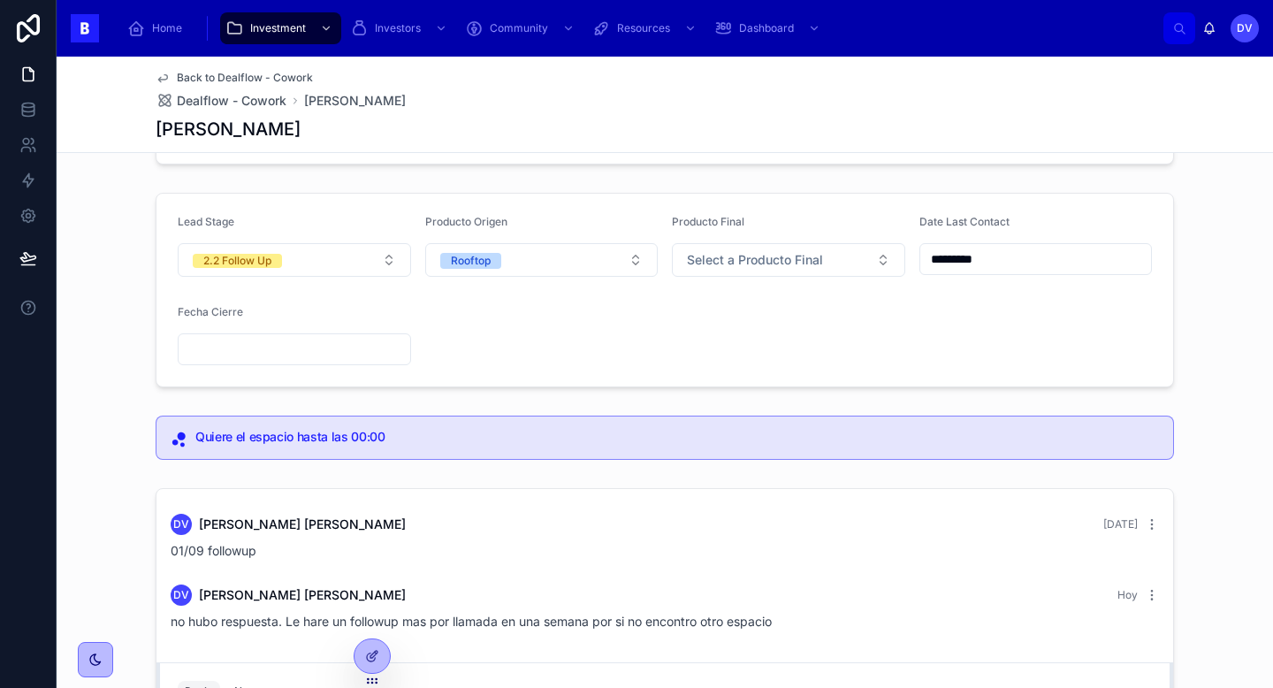
click at [1008, 261] on input "*********" at bounding box center [1036, 259] width 232 height 25
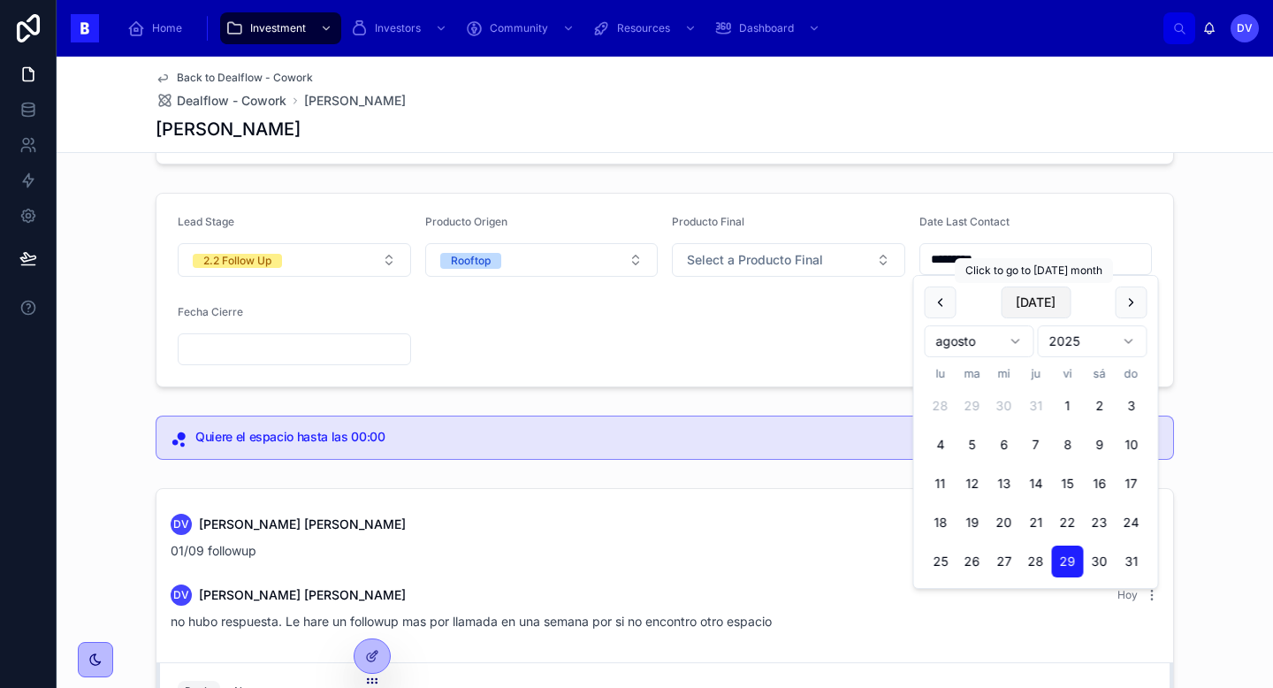
click at [1046, 306] on button "[DATE]" at bounding box center [1036, 302] width 70 height 32
click at [1049, 303] on button "[DATE]" at bounding box center [1036, 302] width 70 height 32
type input "*********"
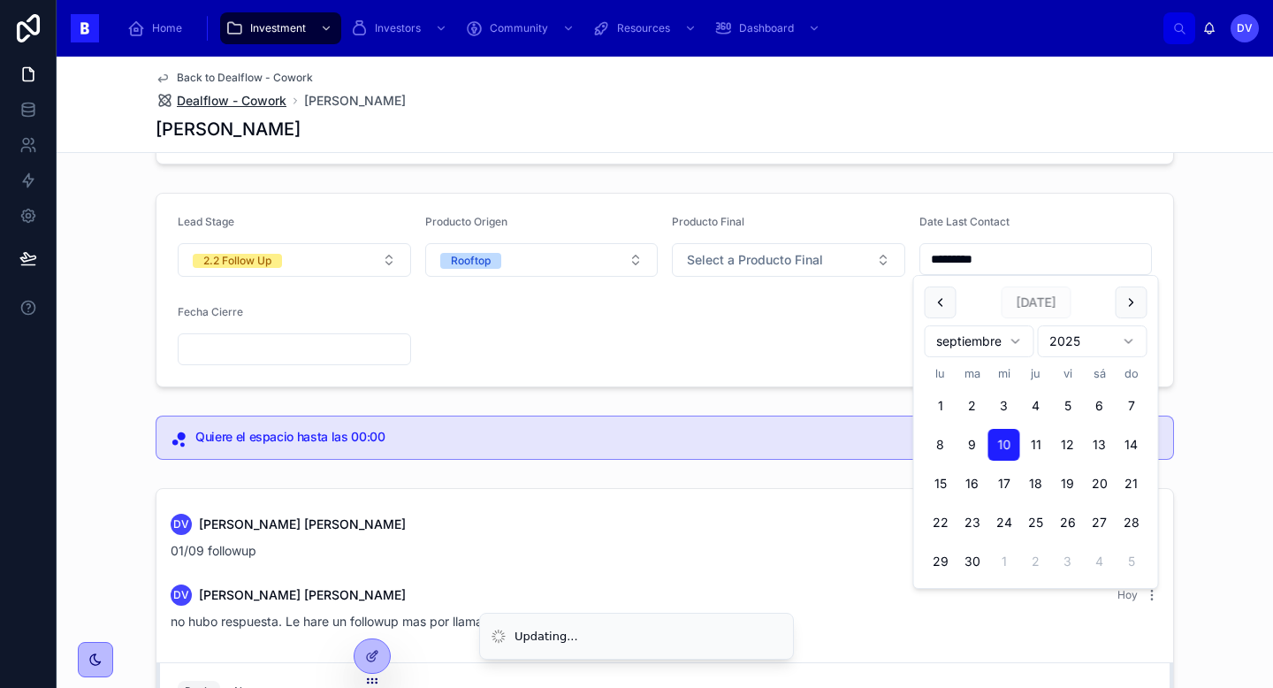
click at [263, 97] on span "Dealflow - Cowork" at bounding box center [232, 101] width 110 height 18
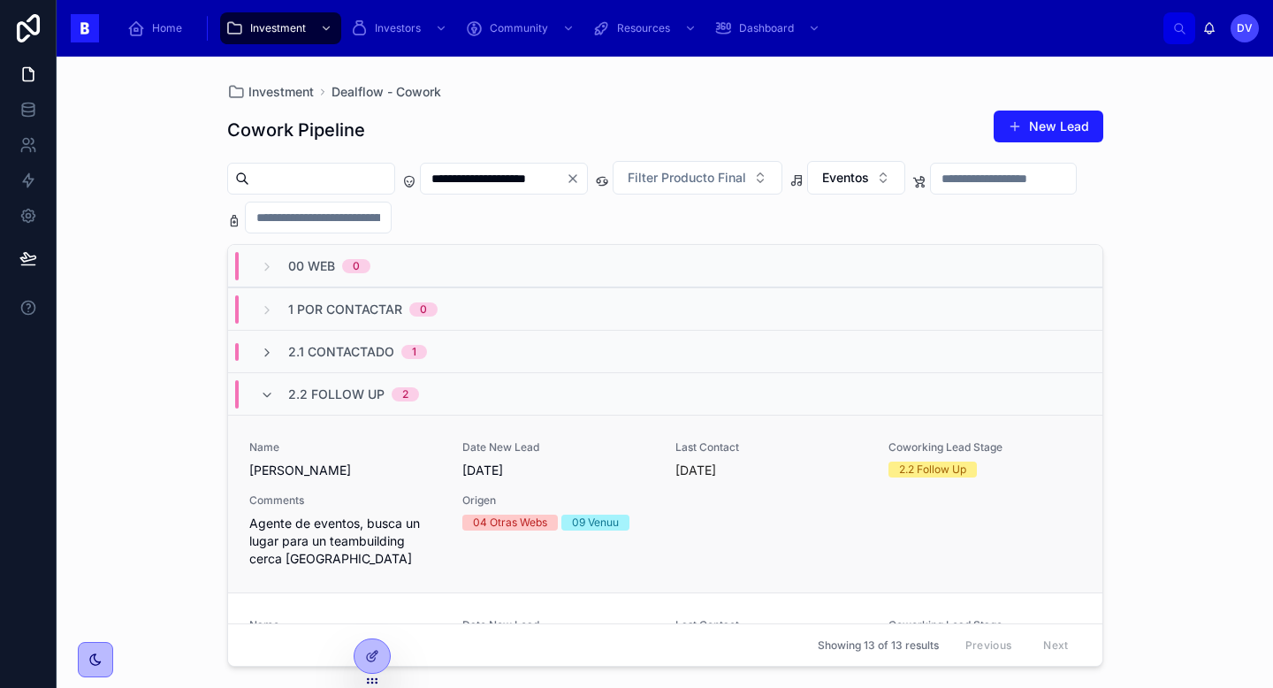
click at [406, 474] on span "[PERSON_NAME]" at bounding box center [345, 471] width 192 height 18
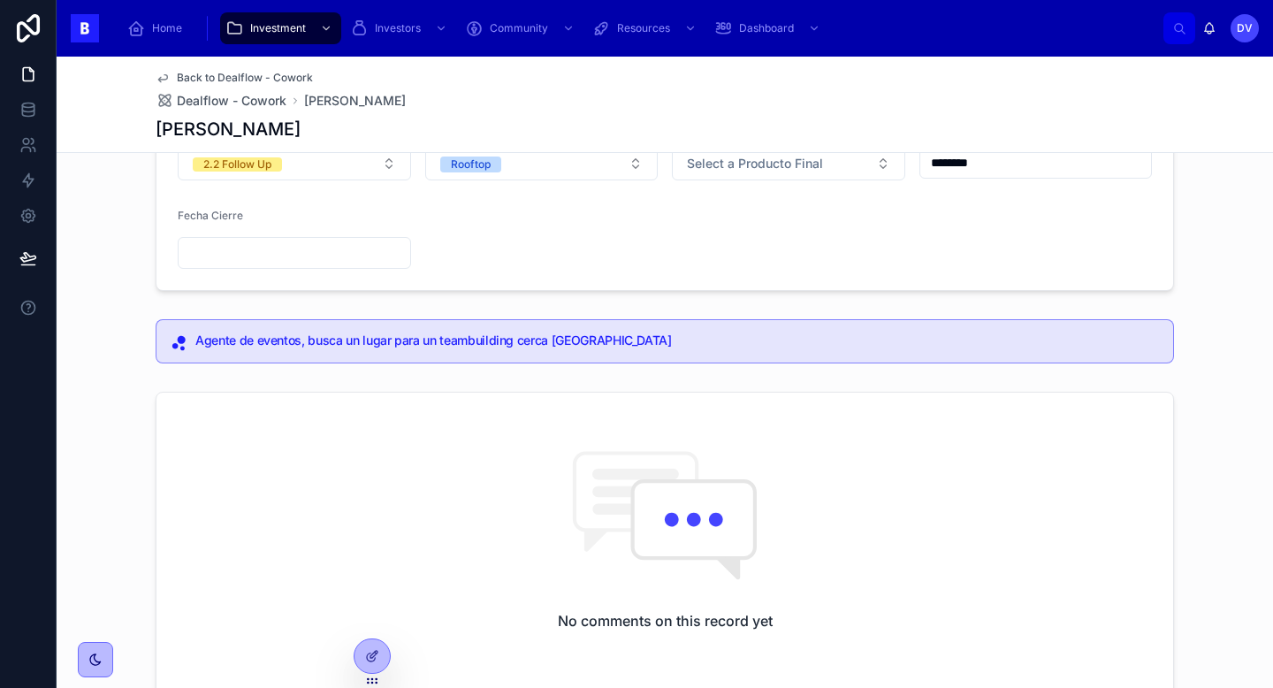
scroll to position [558, 0]
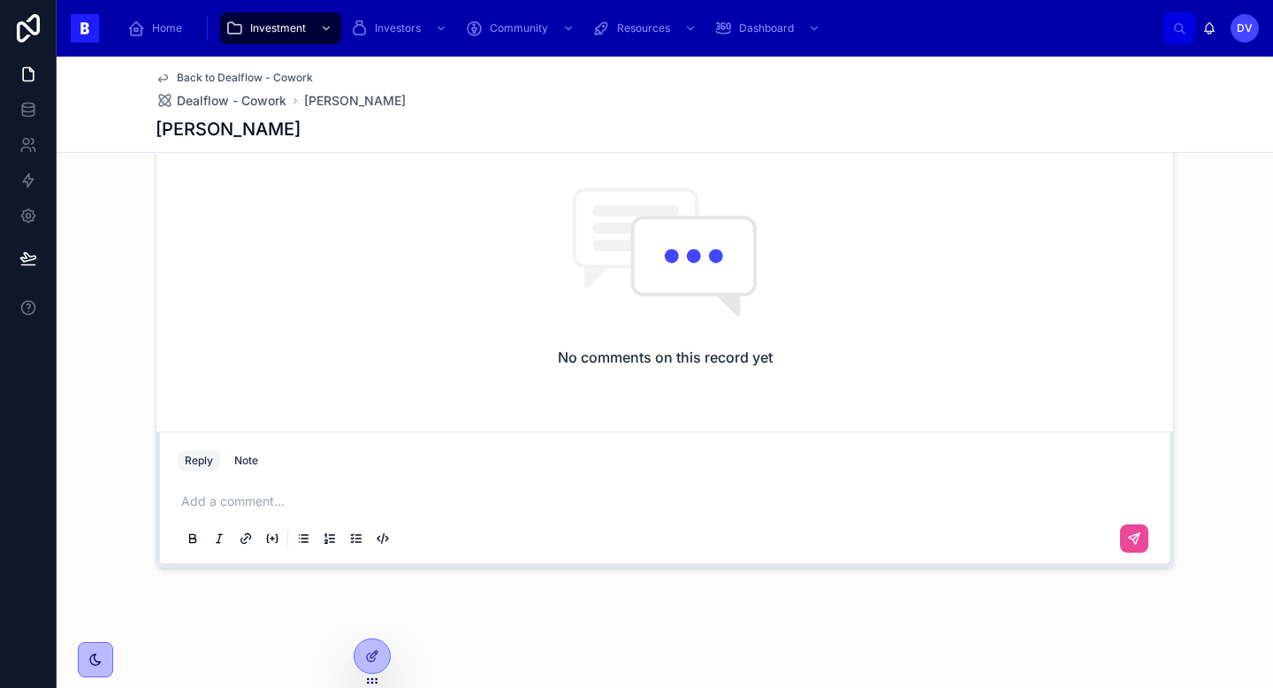
click at [283, 500] on p at bounding box center [668, 501] width 974 height 18
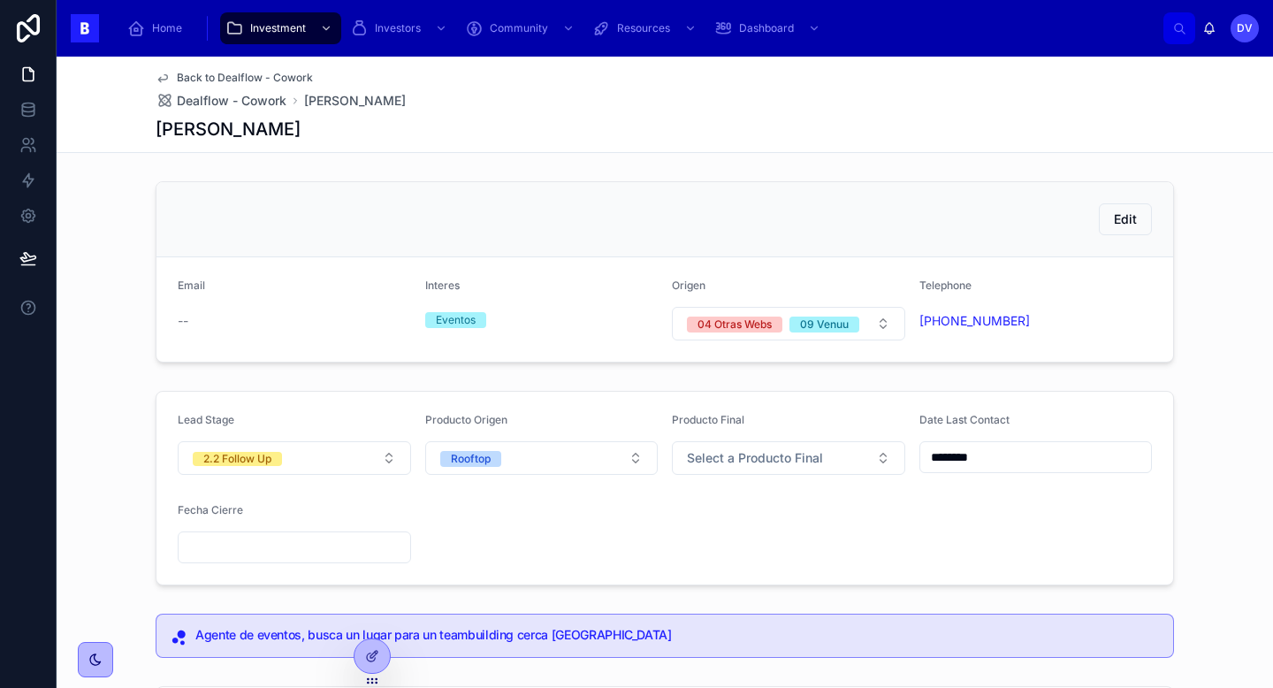
scroll to position [99, 0]
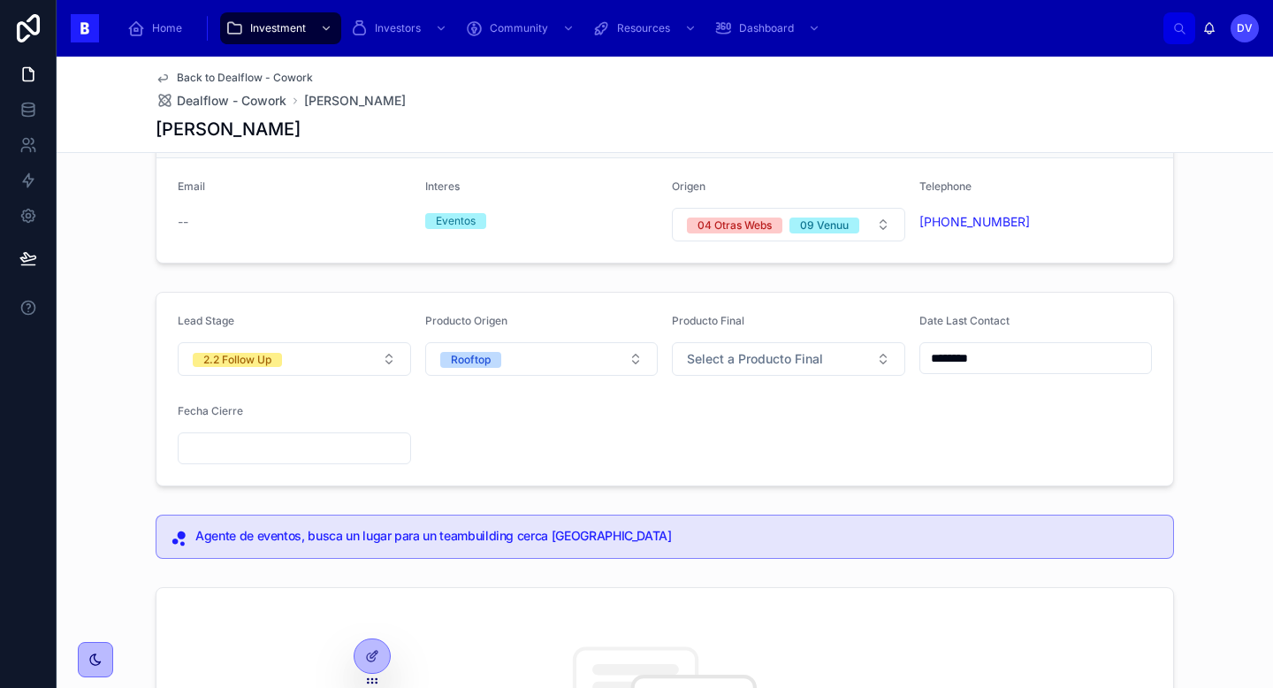
click at [993, 355] on input "********" at bounding box center [1036, 358] width 232 height 25
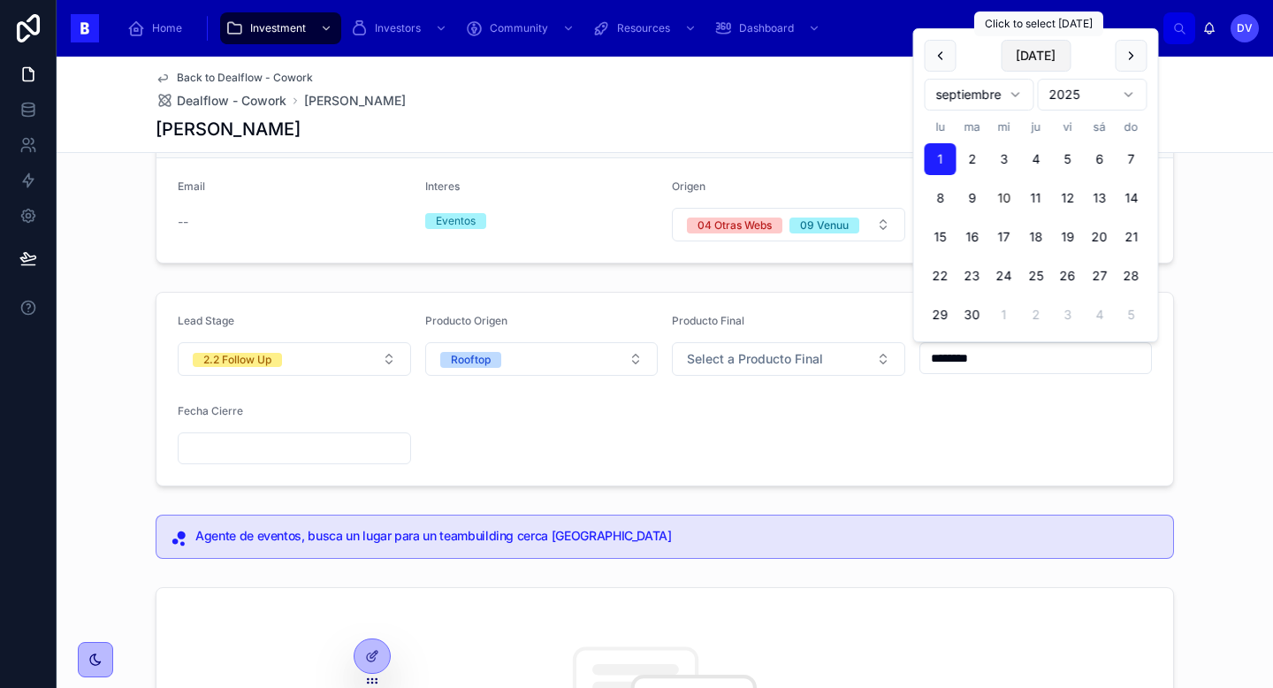
click at [1049, 50] on button "[DATE]" at bounding box center [1036, 56] width 70 height 32
type input "*********"
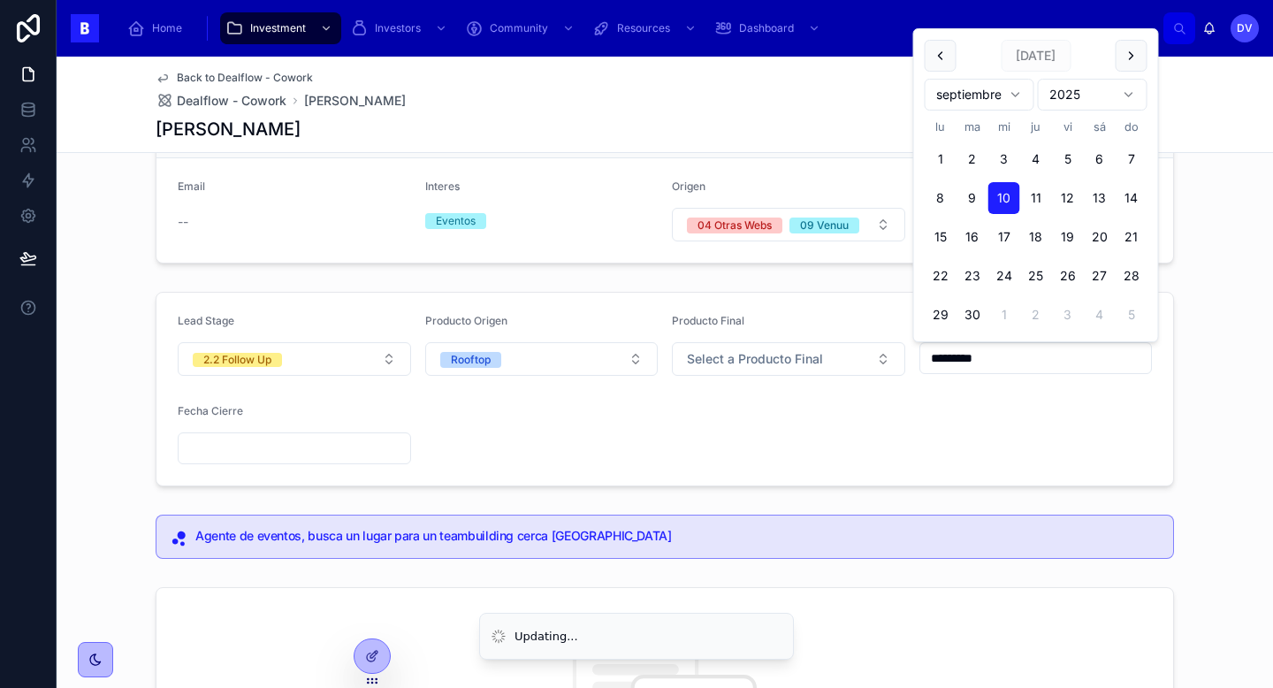
click at [286, 449] on input "text" at bounding box center [295, 448] width 232 height 25
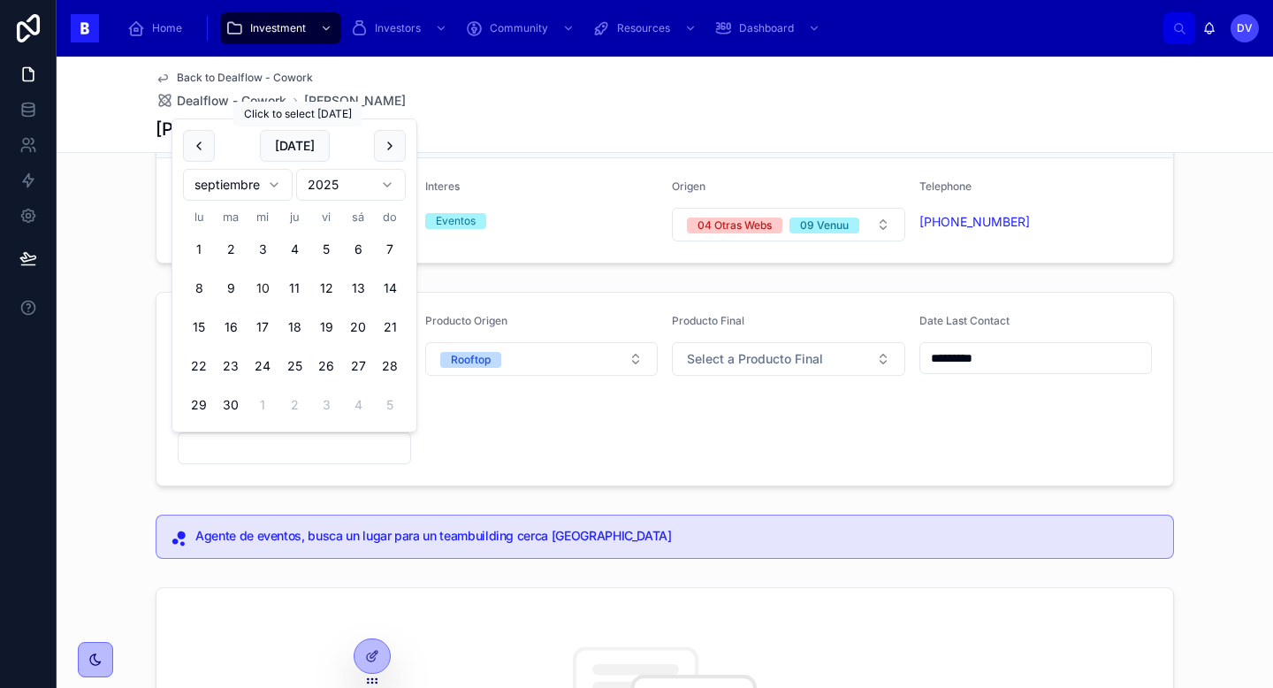
click at [301, 152] on button "[DATE]" at bounding box center [295, 146] width 70 height 32
type input "*********"
click at [536, 457] on form "Lead Stage 2.2 Follow Up Producto Origen Rooftop Producto Final Select a Produc…" at bounding box center [665, 389] width 1017 height 193
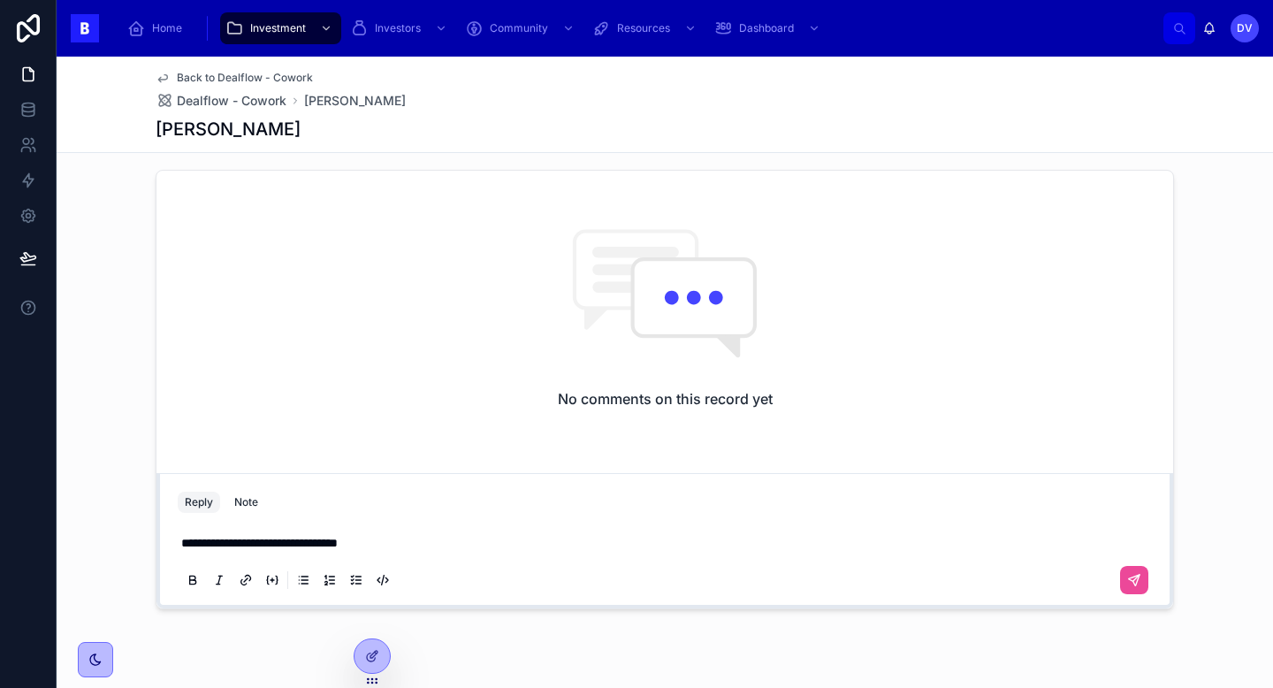
scroll to position [558, 0]
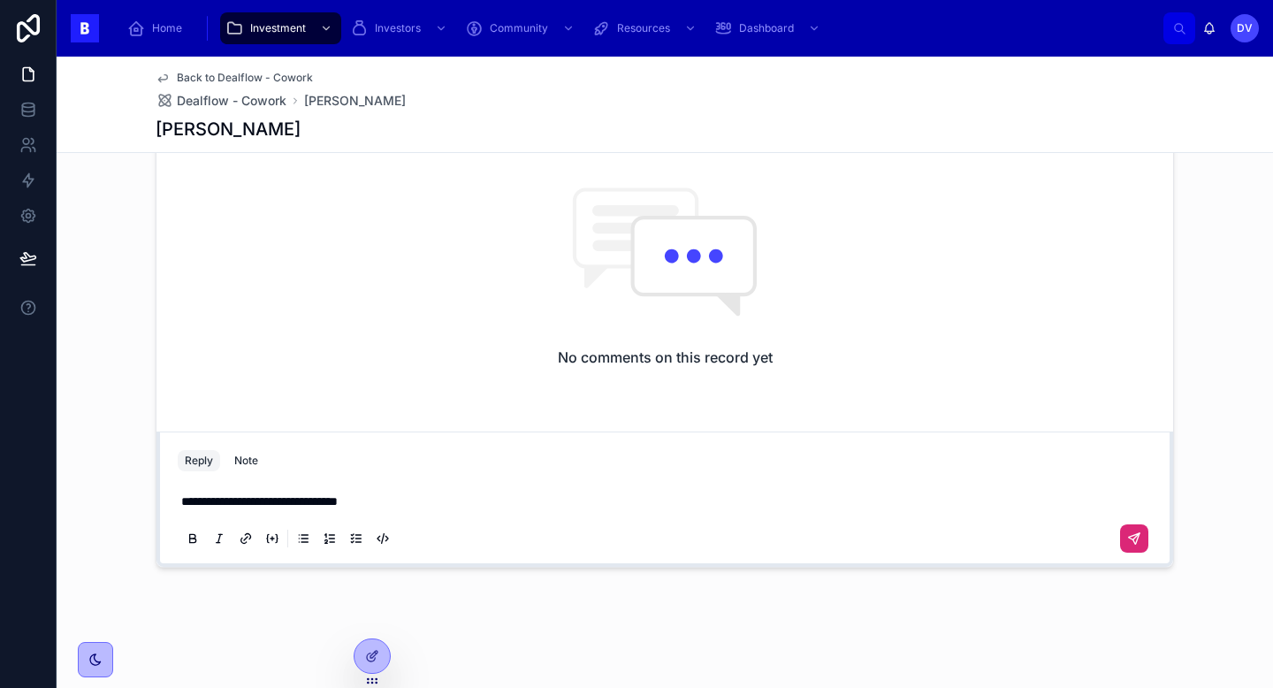
click at [1142, 541] on button at bounding box center [1134, 538] width 28 height 28
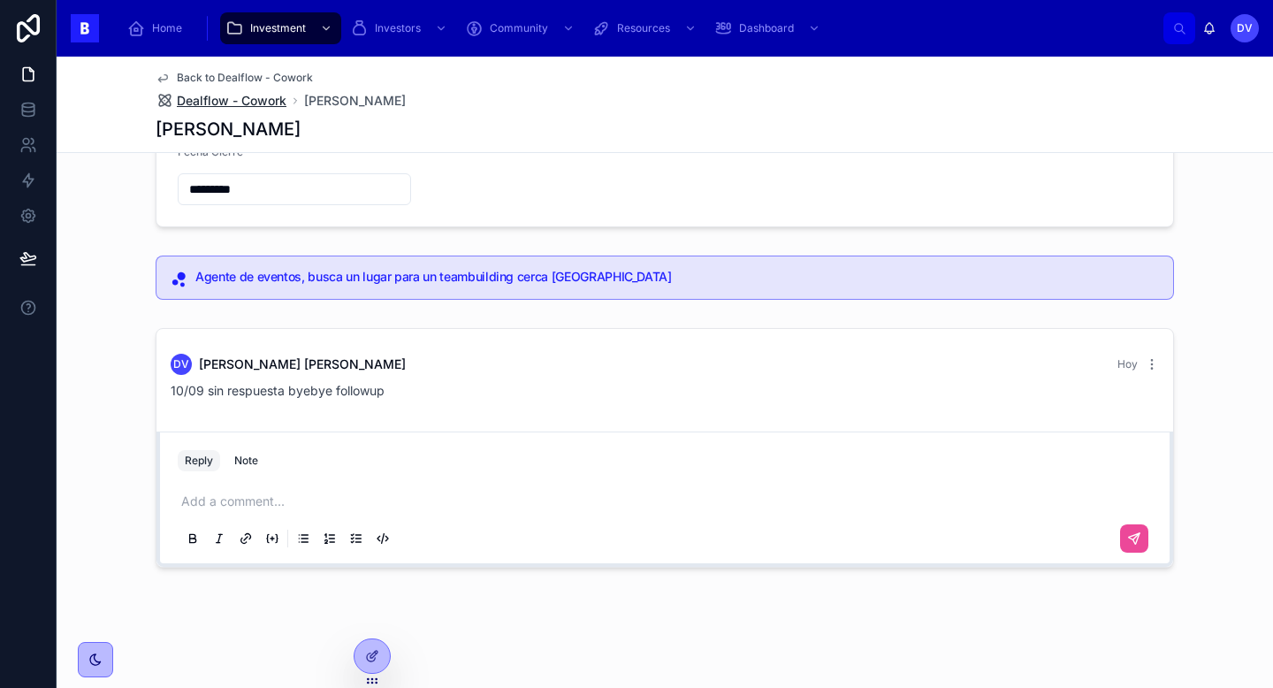
click at [255, 105] on span "Dealflow - Cowork" at bounding box center [232, 101] width 110 height 18
